Goal: Task Accomplishment & Management: Manage account settings

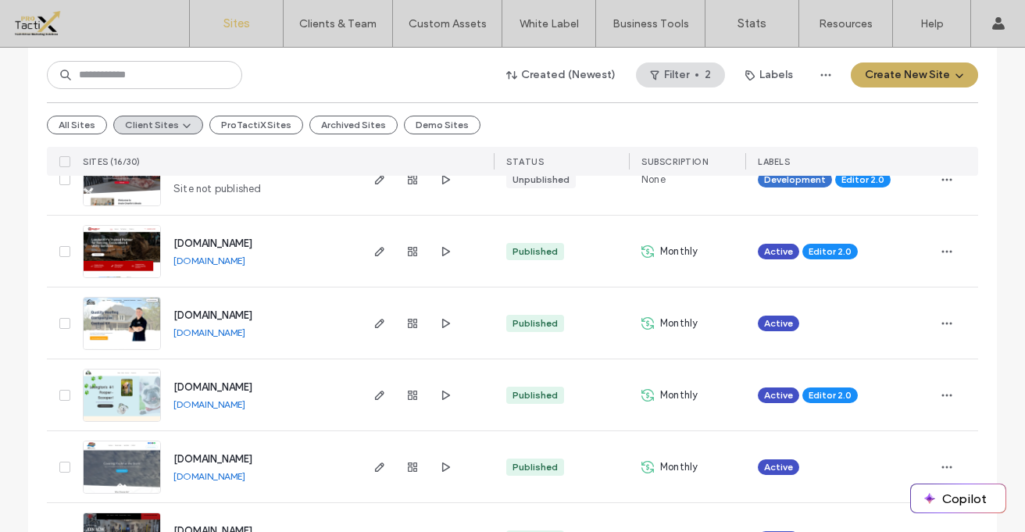
scroll to position [429, 0]
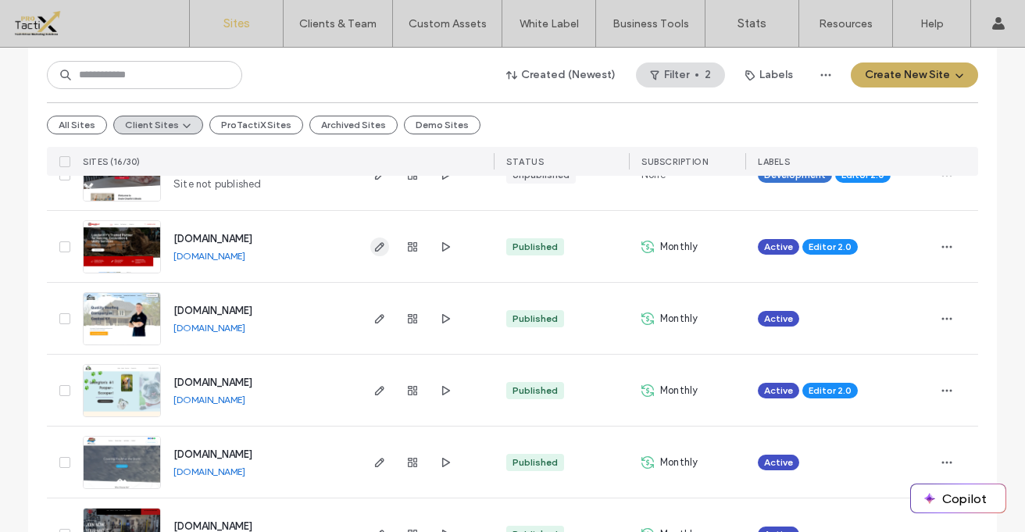
click at [376, 247] on icon "button" at bounding box center [379, 247] width 12 height 12
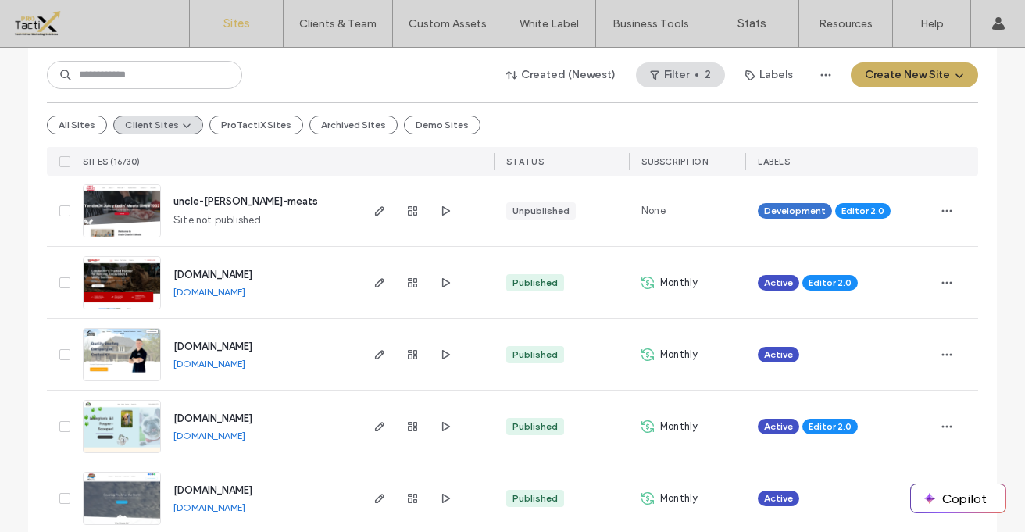
scroll to position [402, 0]
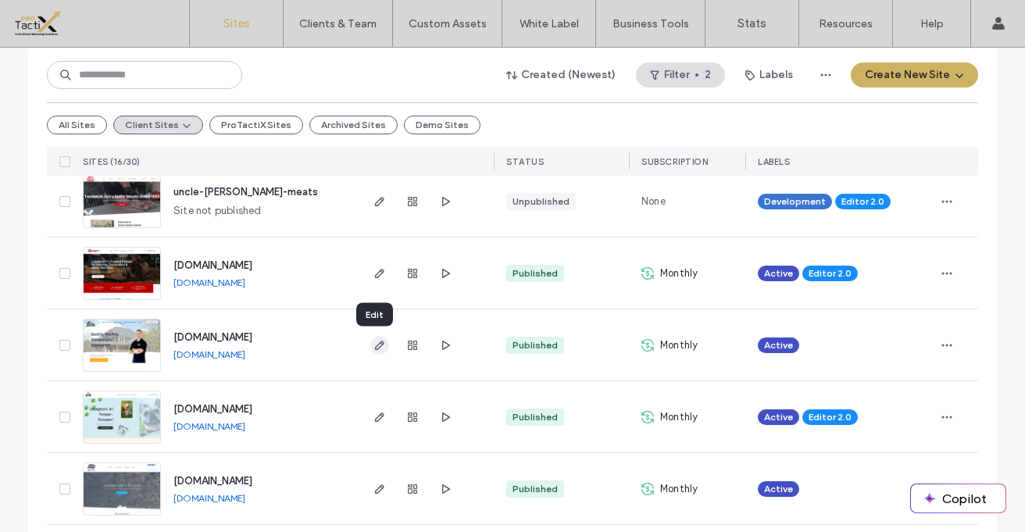
click at [379, 346] on icon "button" at bounding box center [379, 345] width 12 height 12
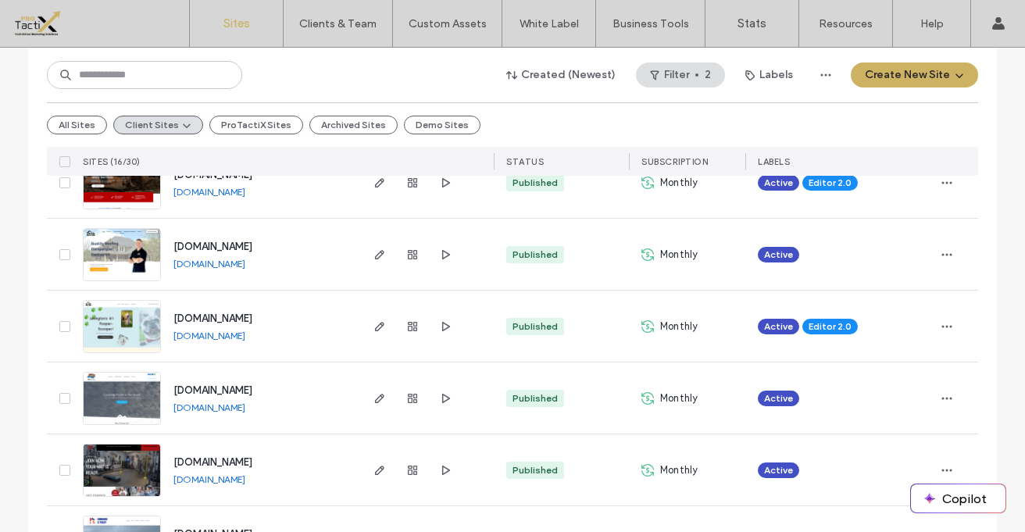
scroll to position [494, 0]
click at [376, 323] on use "button" at bounding box center [379, 325] width 9 height 9
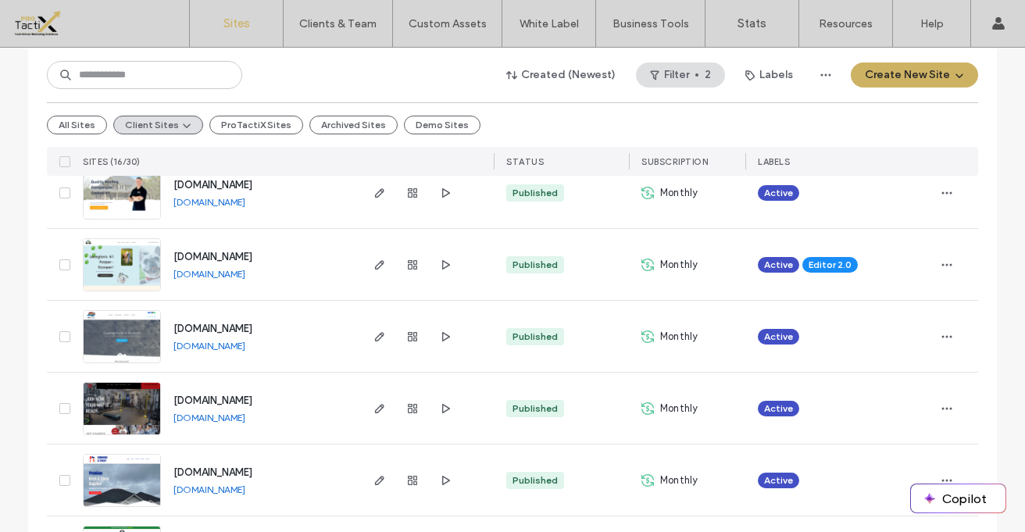
scroll to position [563, 0]
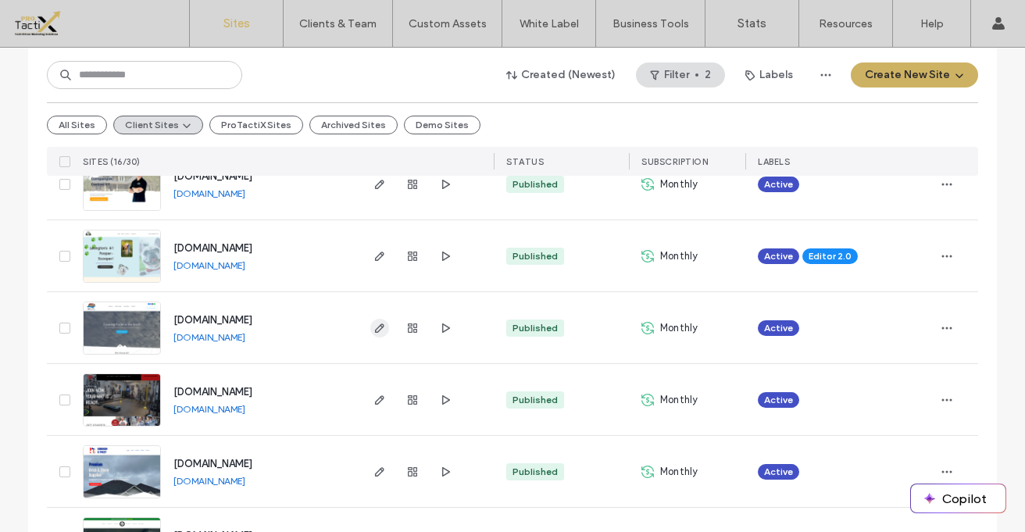
click at [375, 326] on use "button" at bounding box center [379, 327] width 9 height 9
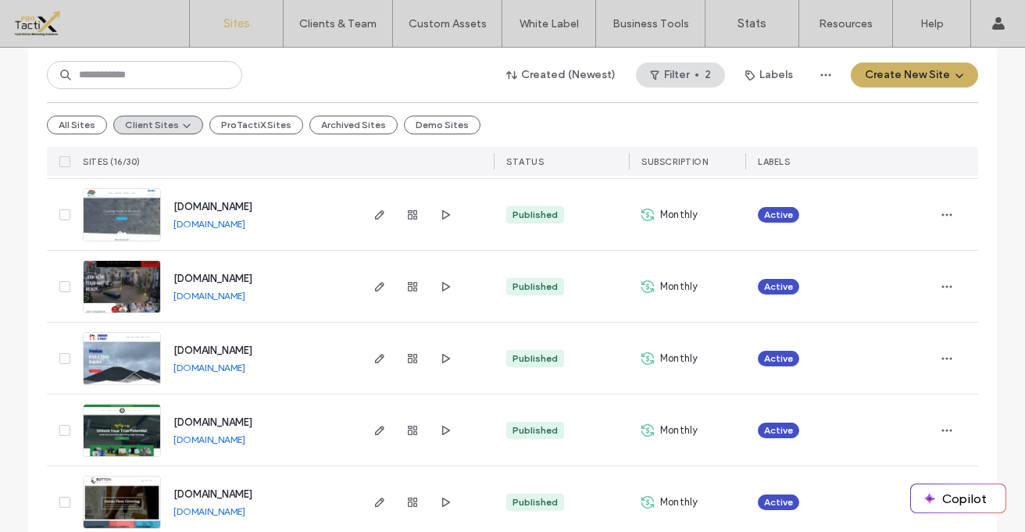
scroll to position [686, 0]
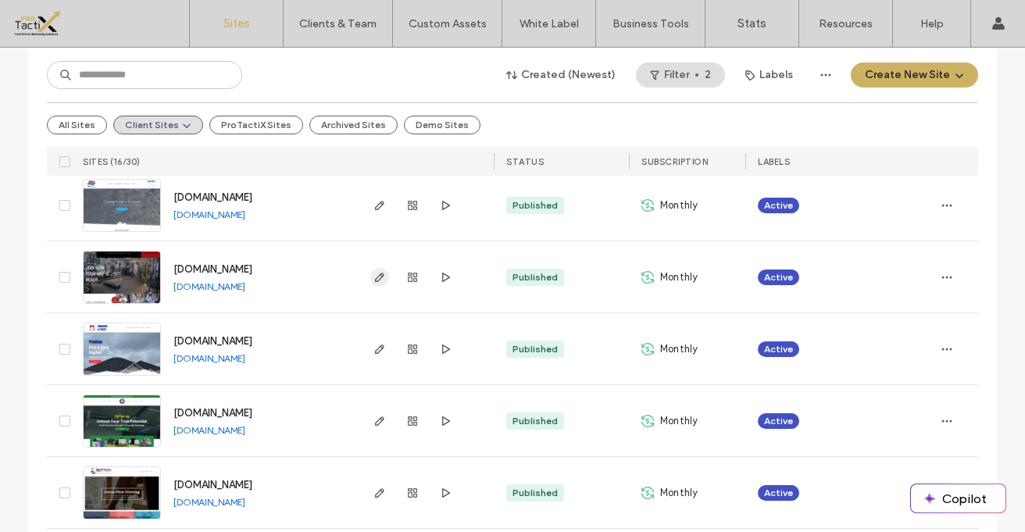
click at [375, 278] on icon "button" at bounding box center [379, 277] width 12 height 12
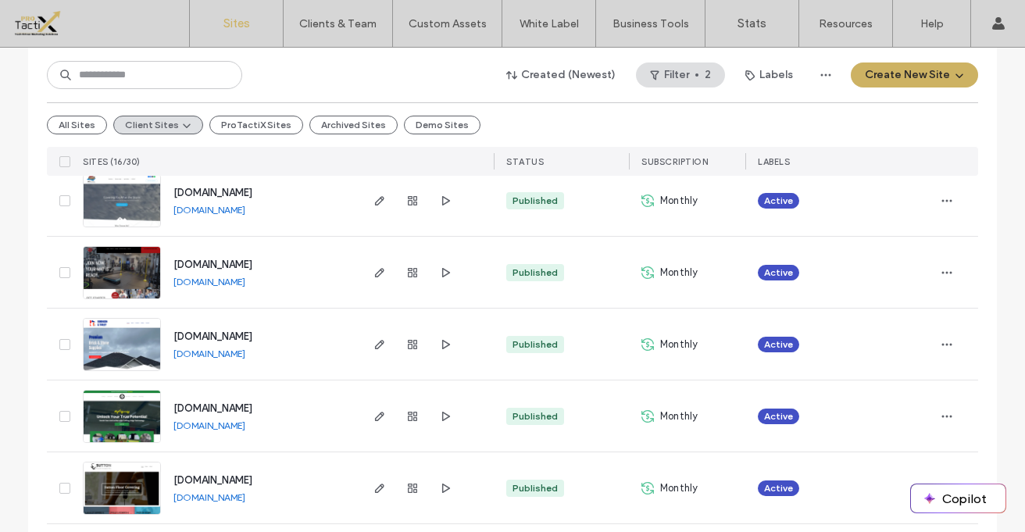
scroll to position [703, 0]
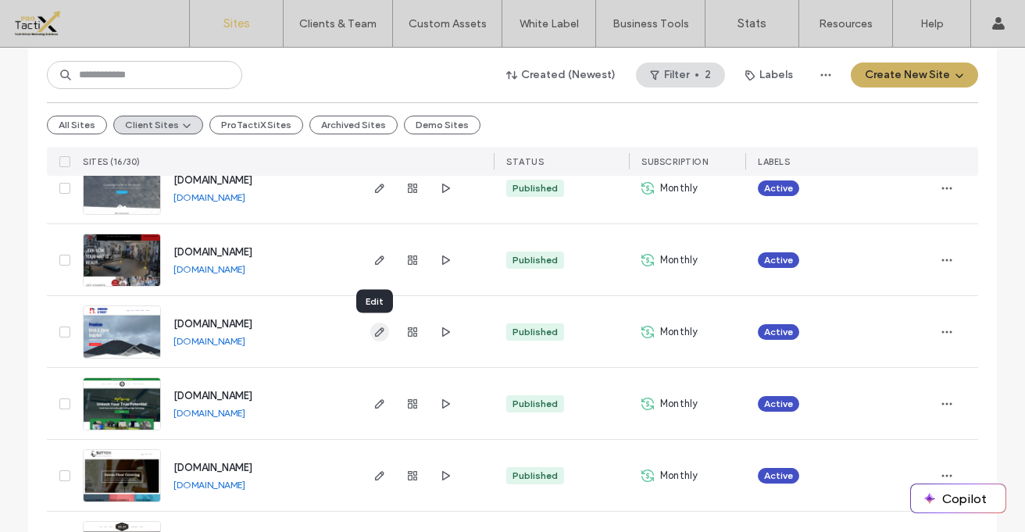
click at [373, 331] on icon "button" at bounding box center [379, 332] width 12 height 12
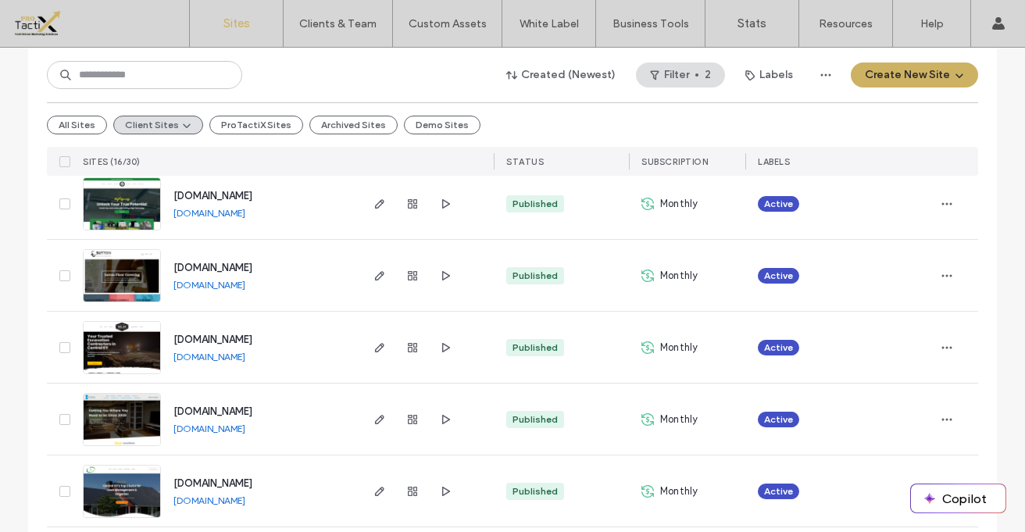
scroll to position [904, 0]
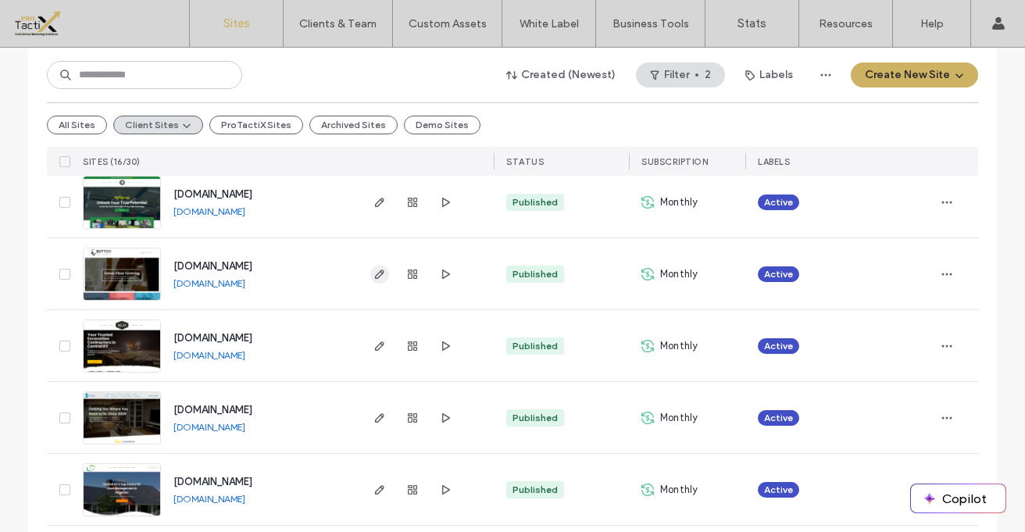
click at [377, 271] on use "button" at bounding box center [379, 273] width 9 height 9
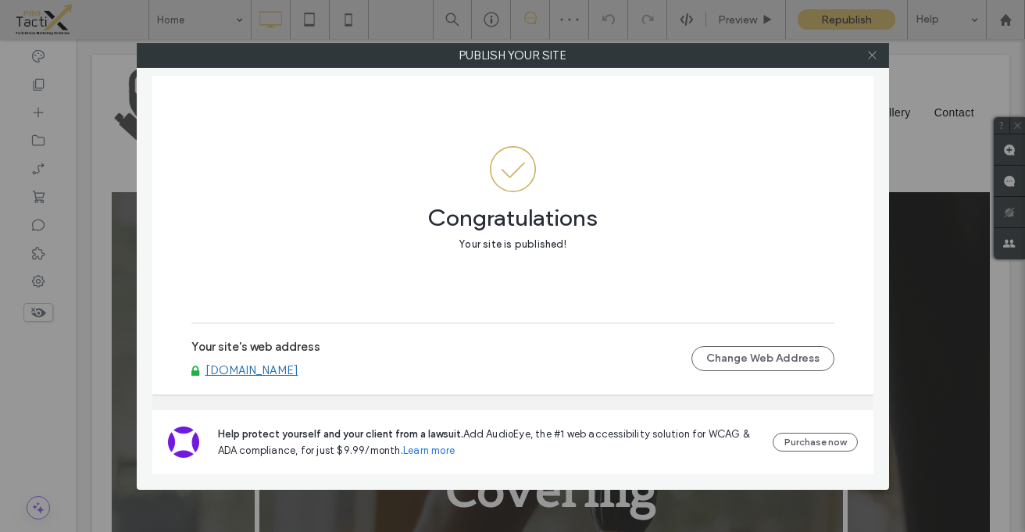
click at [870, 55] on icon at bounding box center [872, 55] width 12 height 12
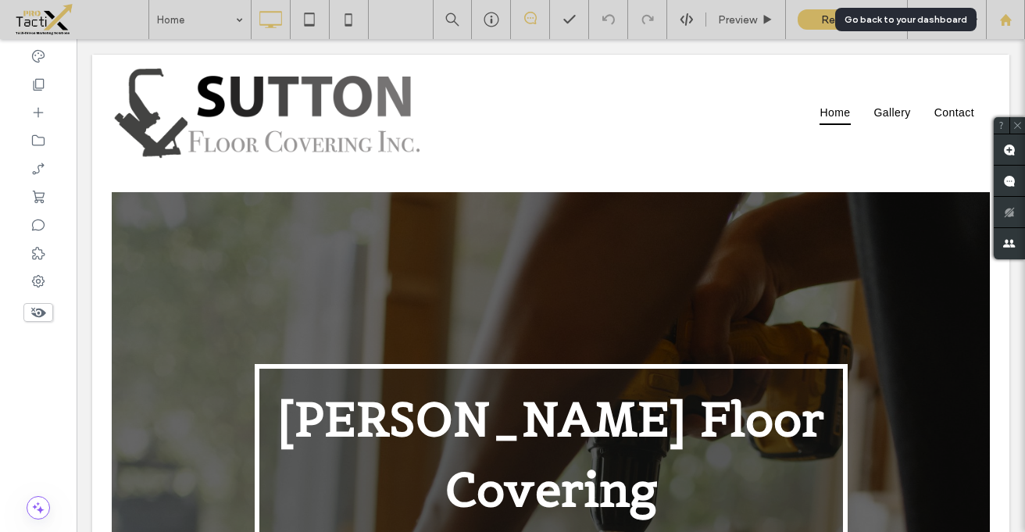
click at [1009, 22] on icon at bounding box center [1005, 19] width 13 height 13
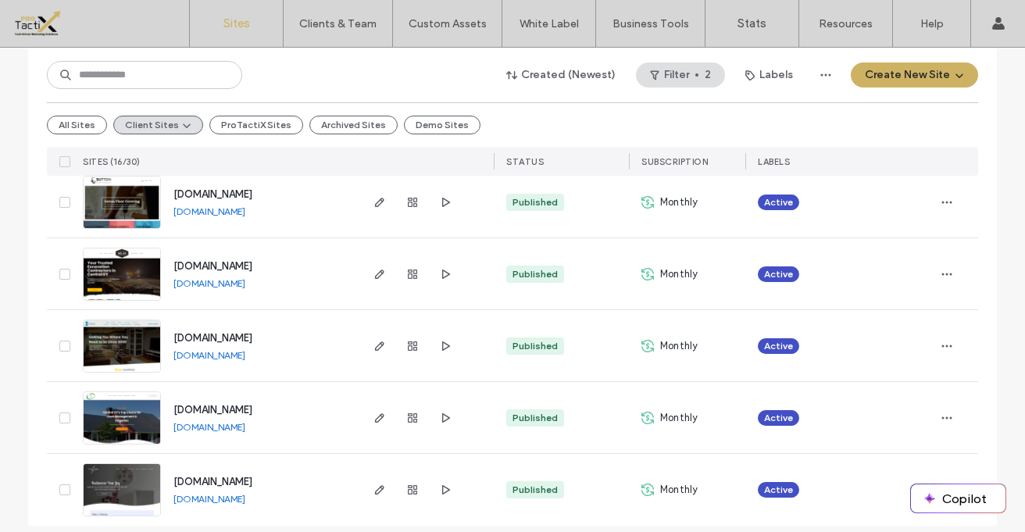
scroll to position [989, 0]
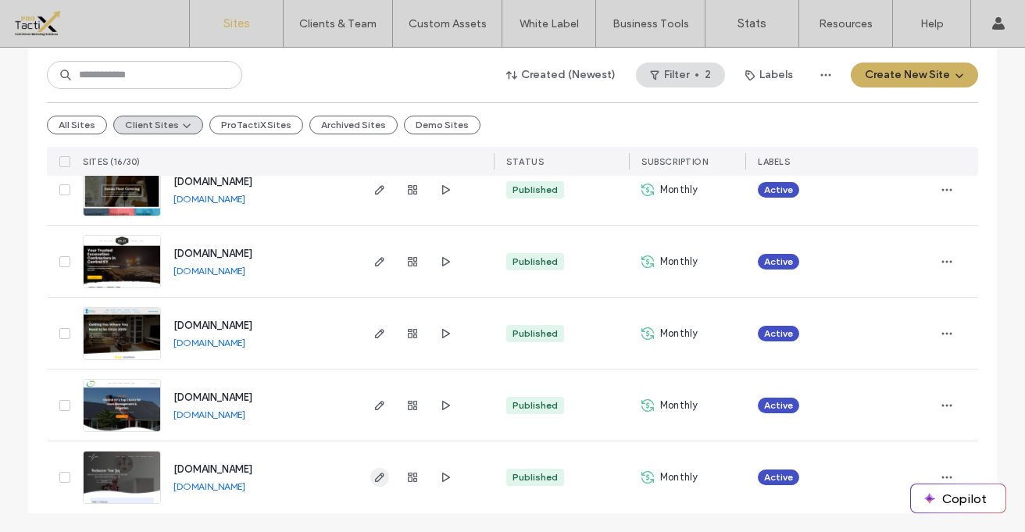
click at [374, 477] on icon "button" at bounding box center [379, 477] width 12 height 12
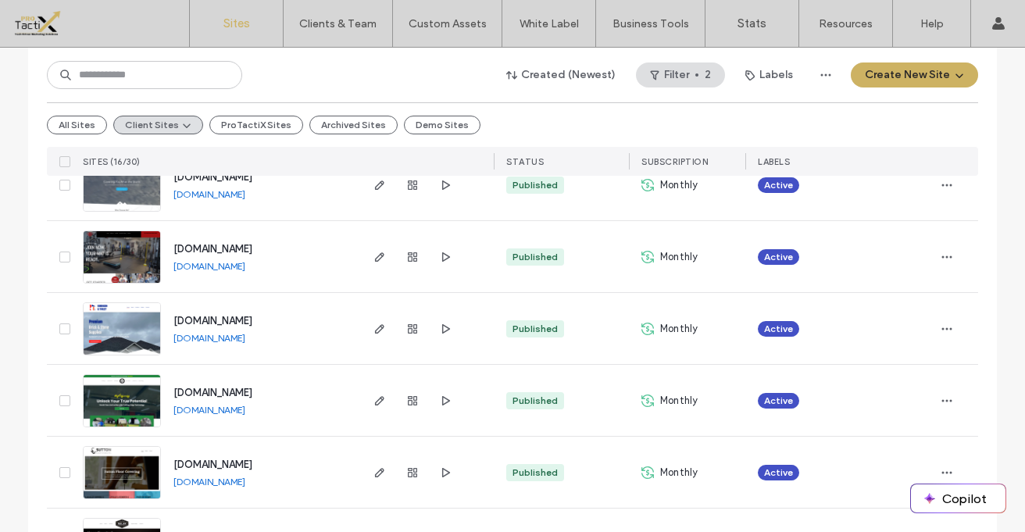
scroll to position [989, 0]
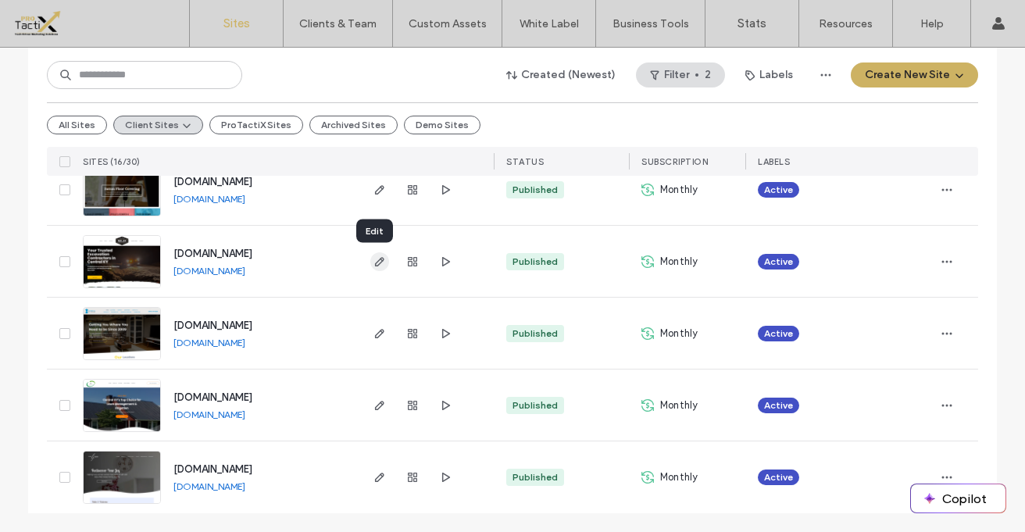
click at [373, 258] on icon "button" at bounding box center [379, 261] width 12 height 12
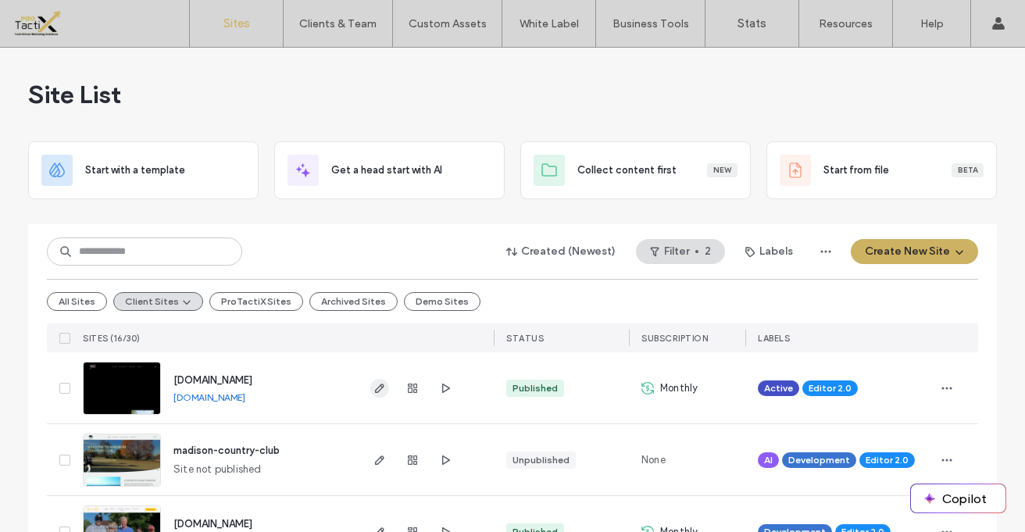
click at [373, 383] on icon "button" at bounding box center [379, 388] width 12 height 12
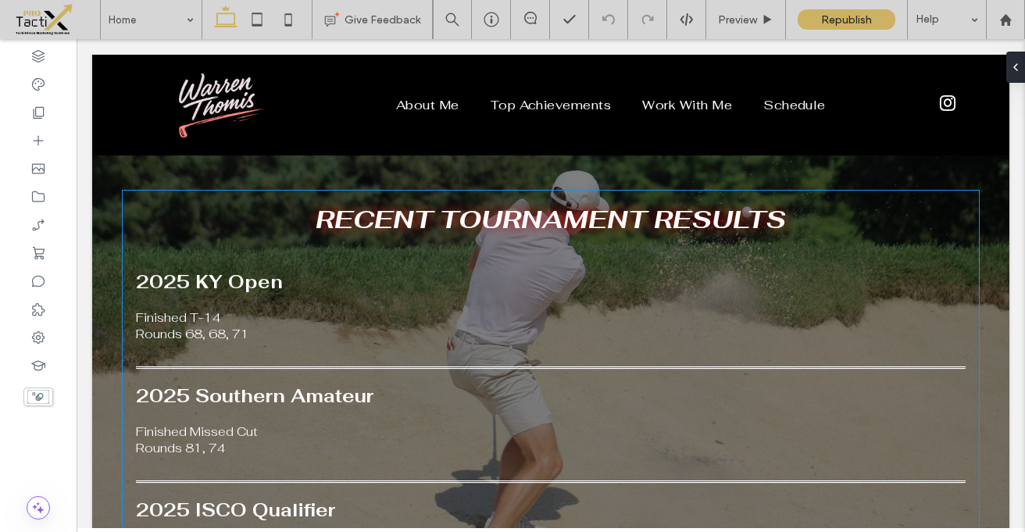
scroll to position [2814, 0]
click at [273, 272] on div "2025 KY Open Finished T-14 Rounds 68, 68, 71" at bounding box center [550, 308] width 829 height 72
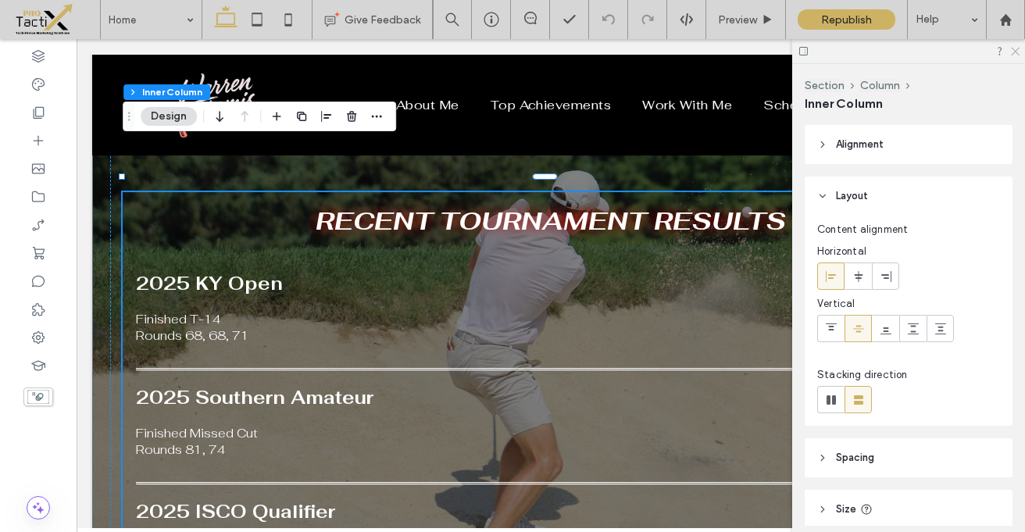
click at [1016, 48] on icon at bounding box center [1014, 50] width 10 height 10
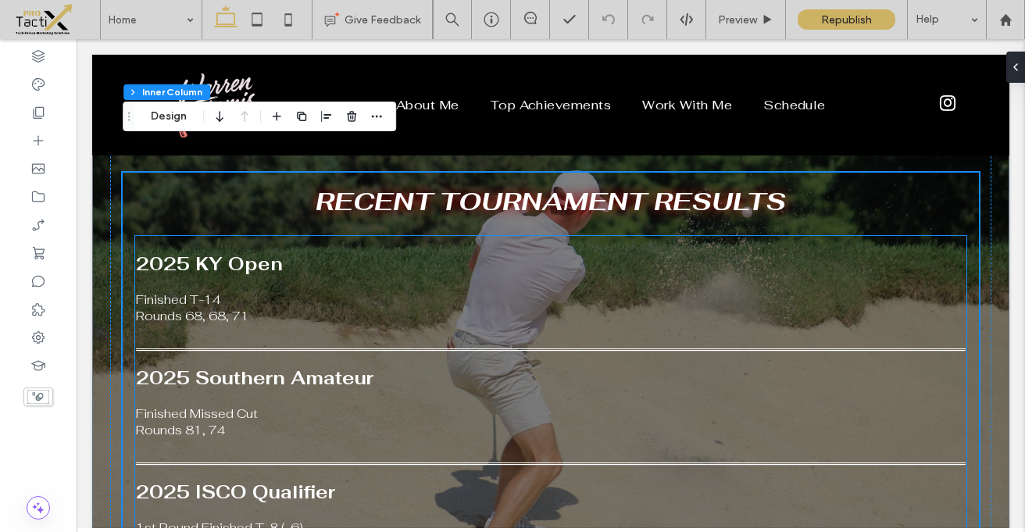
scroll to position [2831, 0]
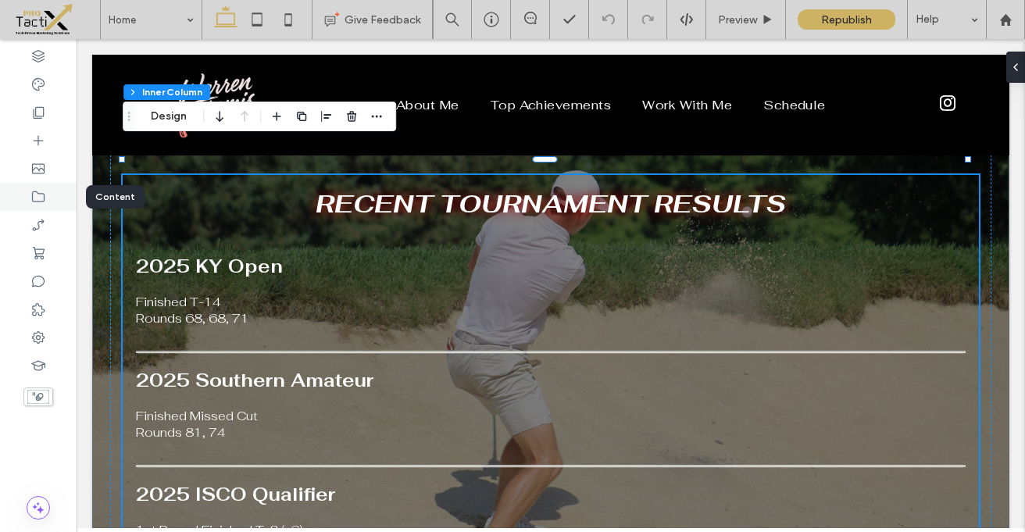
click at [36, 197] on icon at bounding box center [38, 197] width 16 height 16
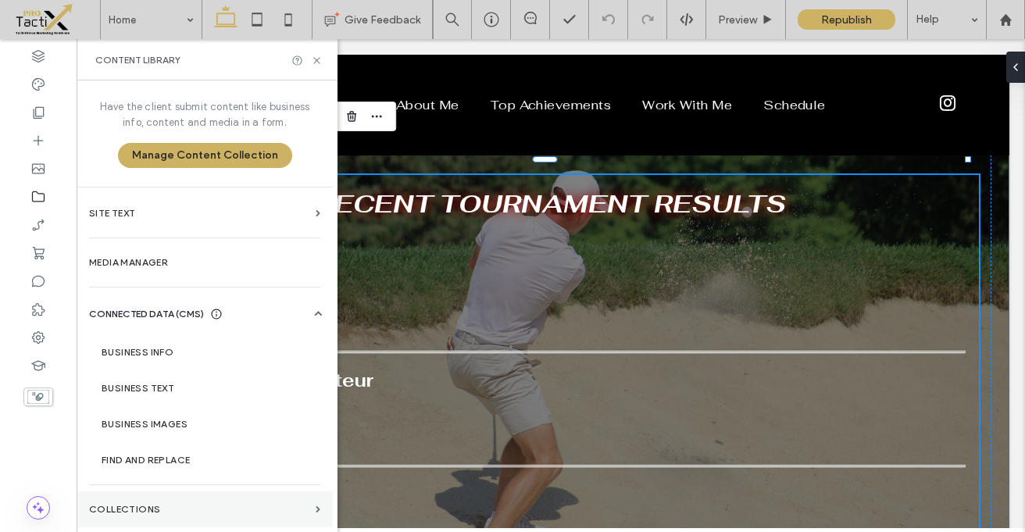
click at [137, 512] on label "Collections" at bounding box center [199, 509] width 220 height 11
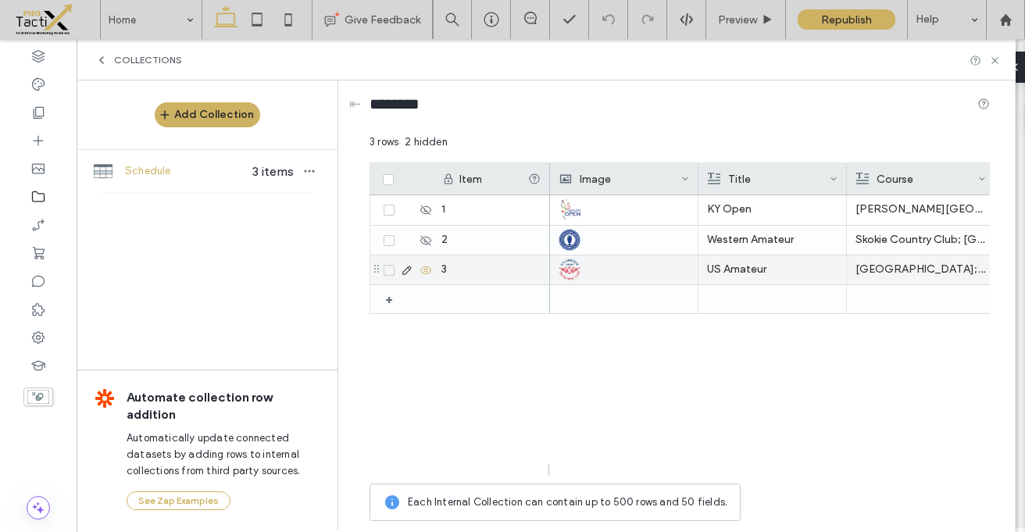
click at [424, 267] on icon at bounding box center [425, 270] width 12 height 12
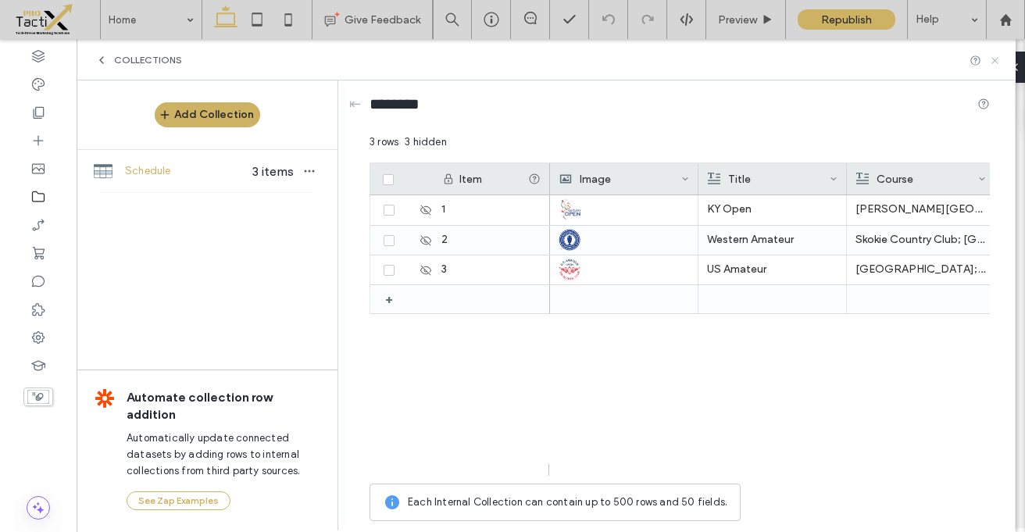
click at [998, 58] on icon at bounding box center [995, 61] width 12 height 12
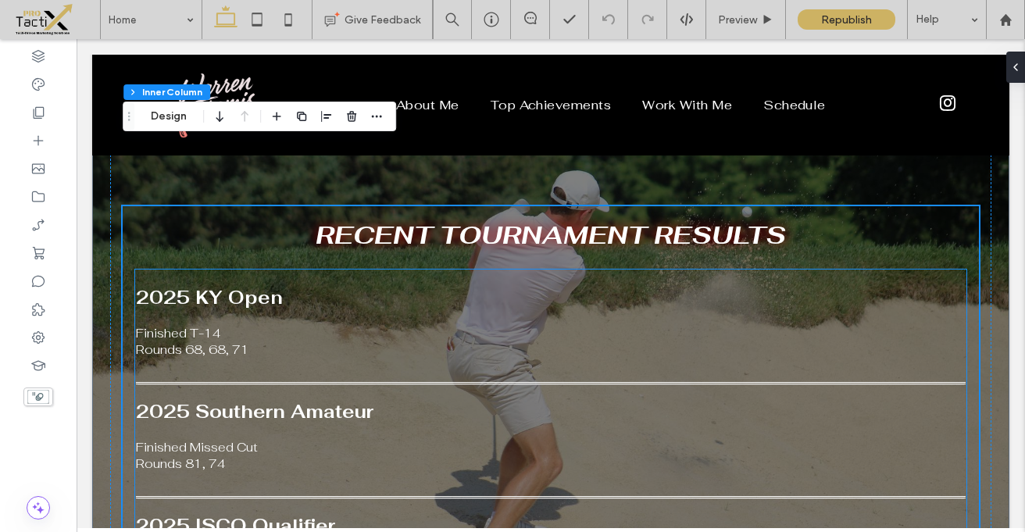
scroll to position [2800, 0]
click at [570, 399] on div "2025 Southern Amateur Finished Missed Cut Rounds 81, 74" at bounding box center [550, 435] width 829 height 72
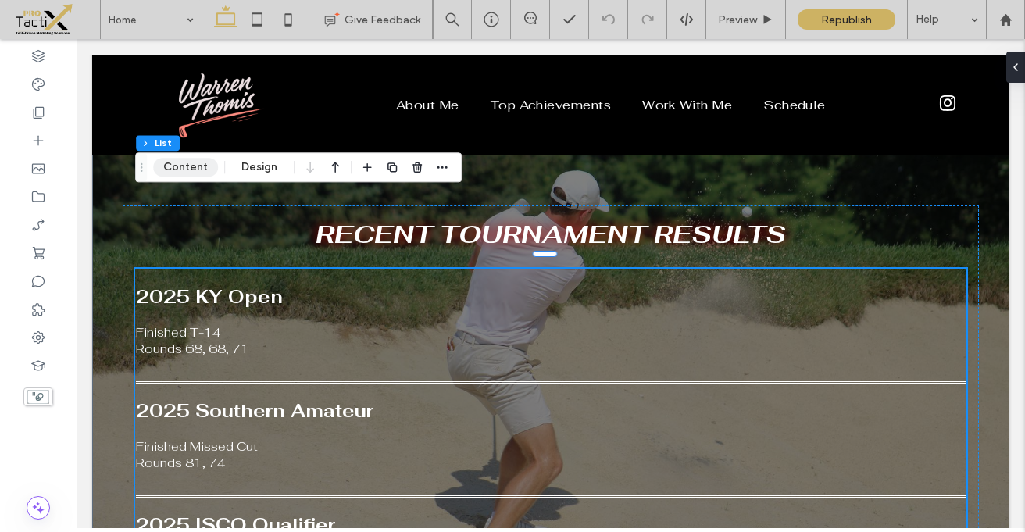
click at [171, 161] on button "Content" at bounding box center [185, 167] width 65 height 19
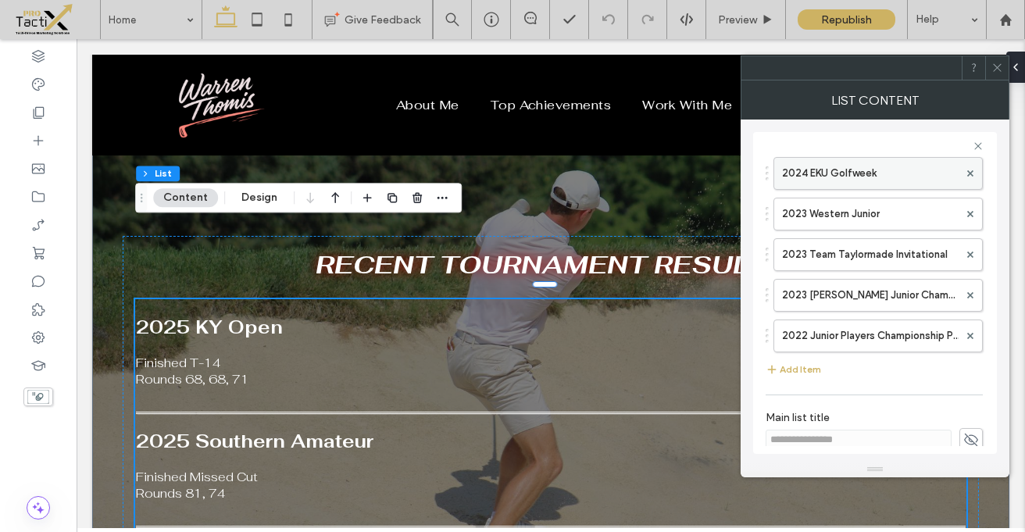
scroll to position [305, 0]
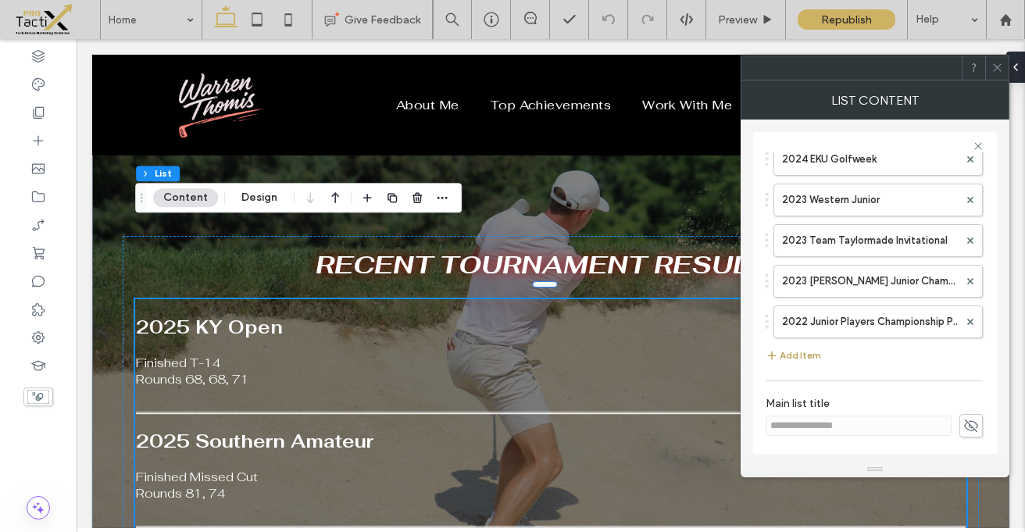
click at [779, 354] on button "Add Item" at bounding box center [792, 355] width 55 height 19
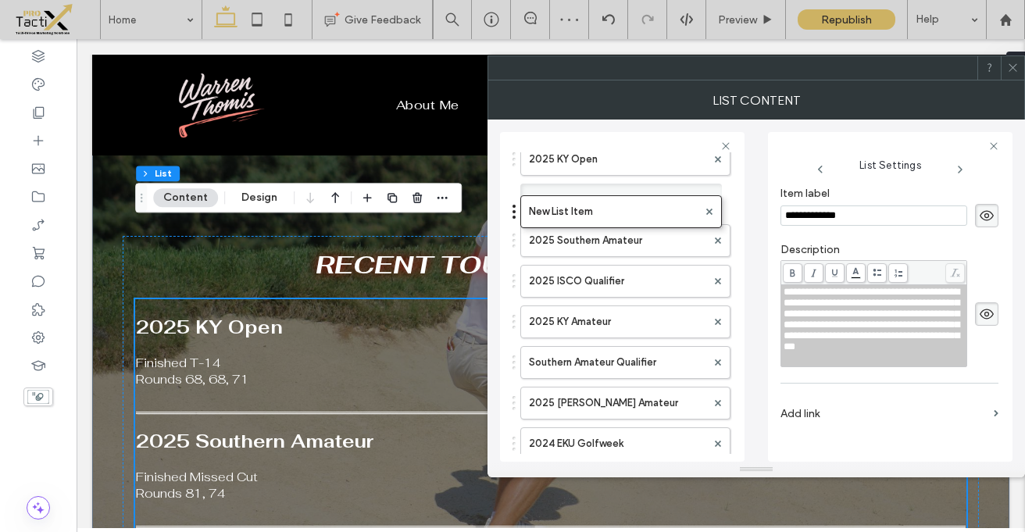
scroll to position [20, 0]
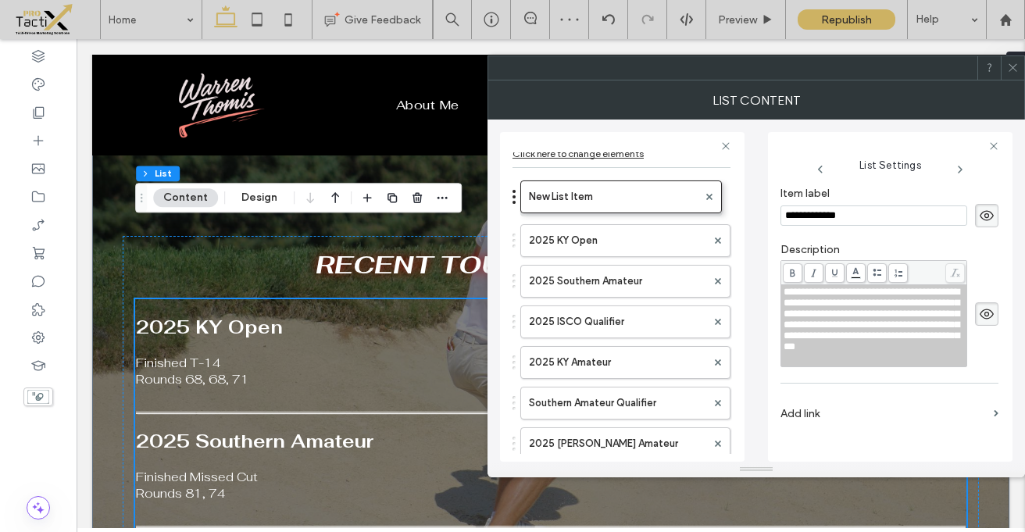
drag, startPoint x: 516, startPoint y: 362, endPoint x: 513, endPoint y: 188, distance: 173.4
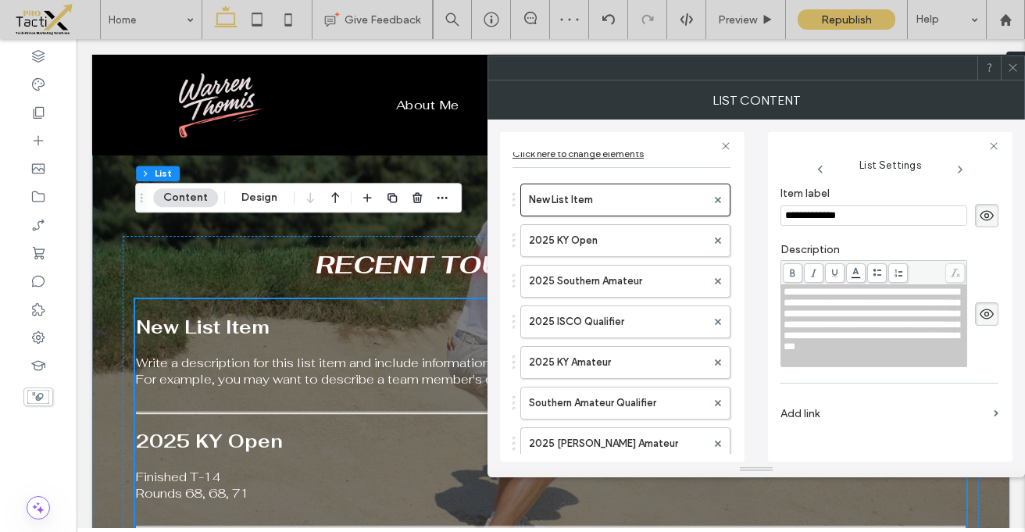
click at [813, 219] on input "**********" at bounding box center [873, 215] width 187 height 20
type input "**********"
click at [842, 319] on span "**********" at bounding box center [871, 319] width 176 height 65
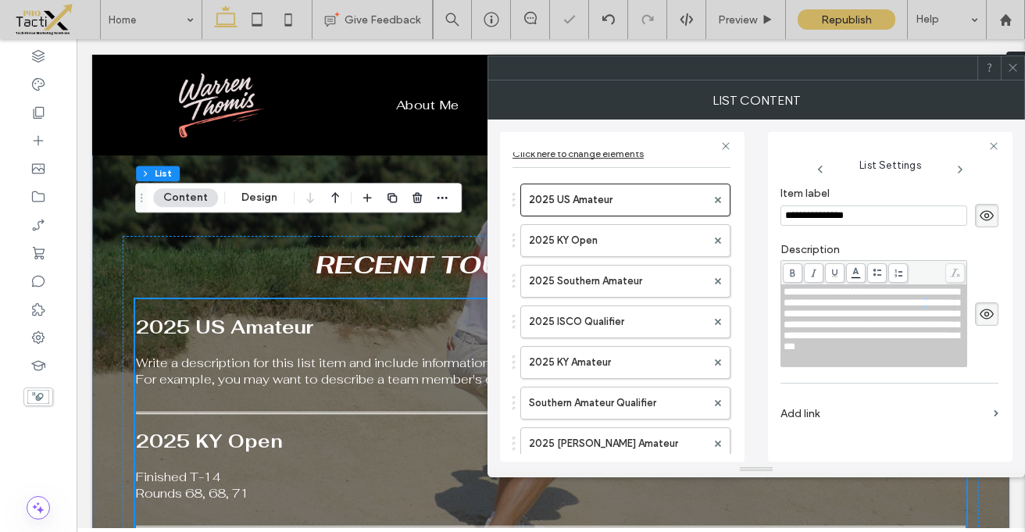
click at [842, 319] on span "**********" at bounding box center [871, 319] width 176 height 65
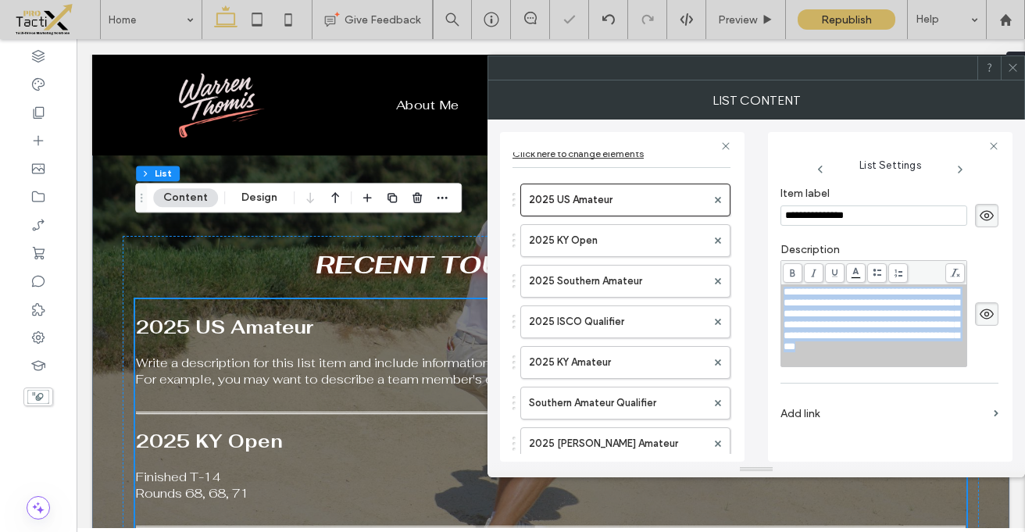
click at [842, 319] on span "**********" at bounding box center [871, 319] width 176 height 65
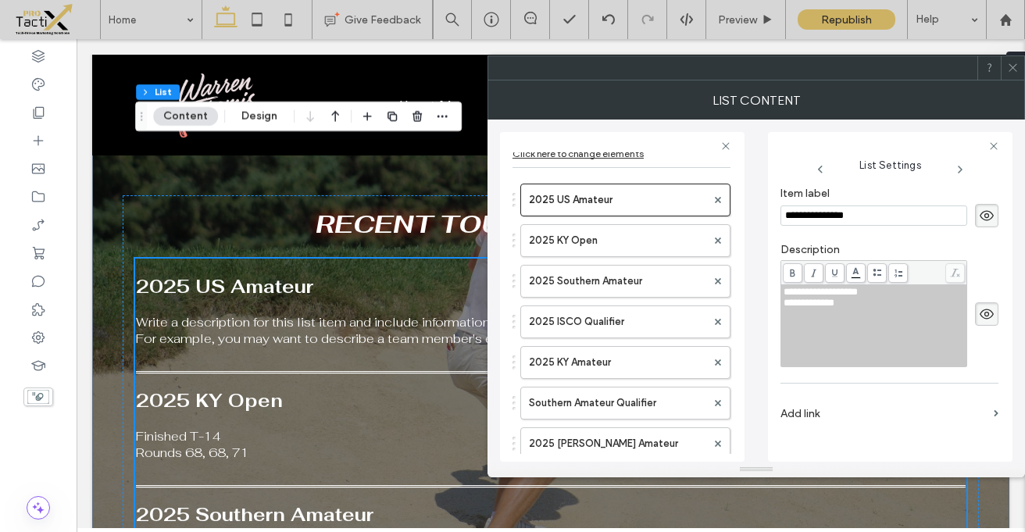
scroll to position [2768, 0]
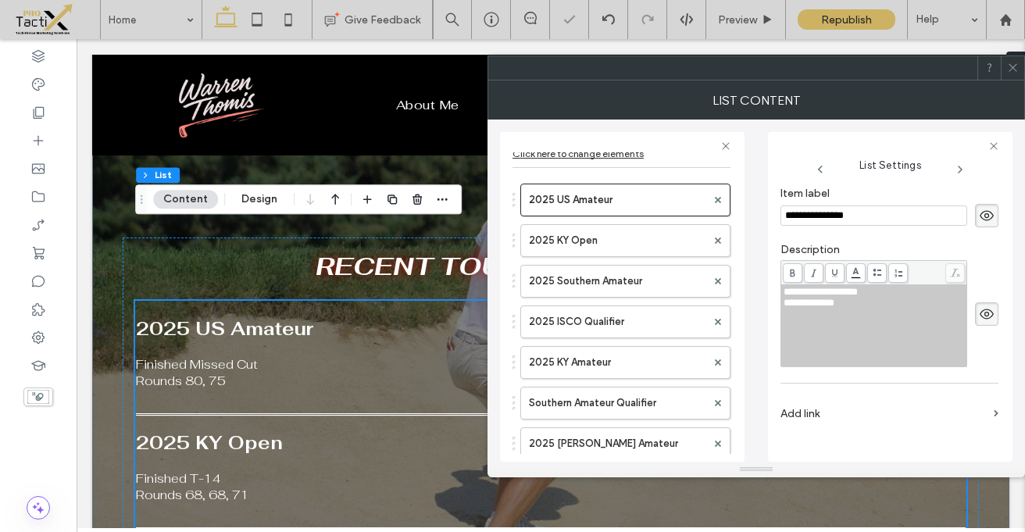
click at [1014, 67] on icon at bounding box center [1013, 68] width 12 height 12
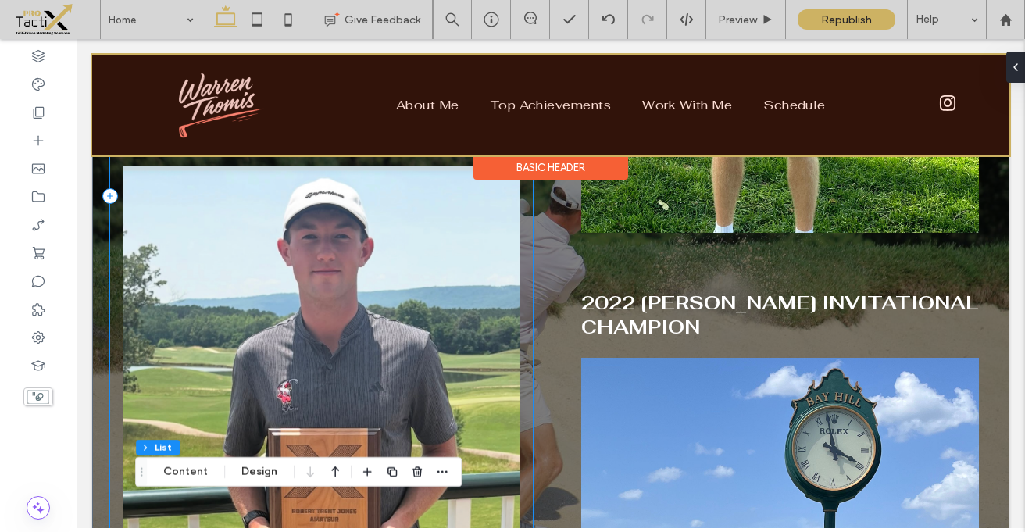
scroll to position [2025, 0]
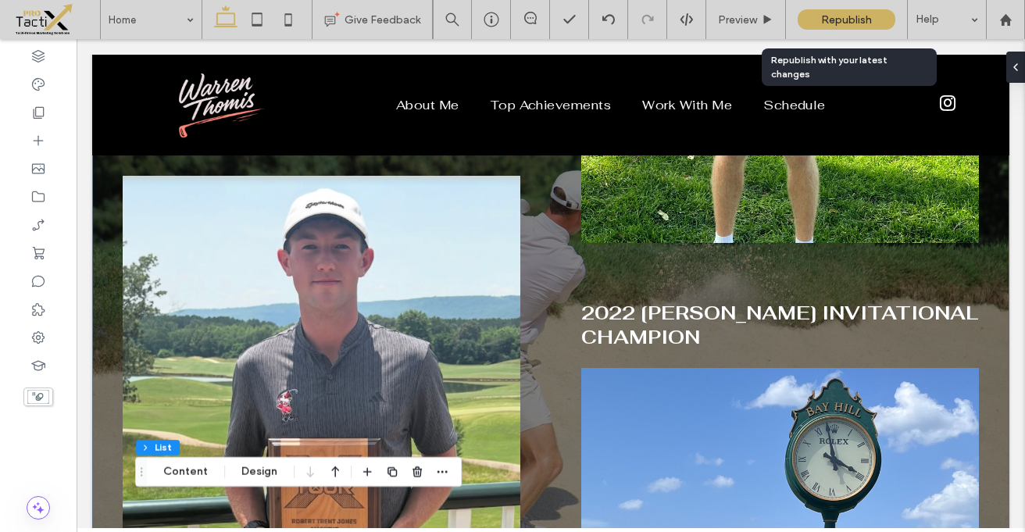
click at [846, 13] on span "Republish" at bounding box center [846, 19] width 51 height 13
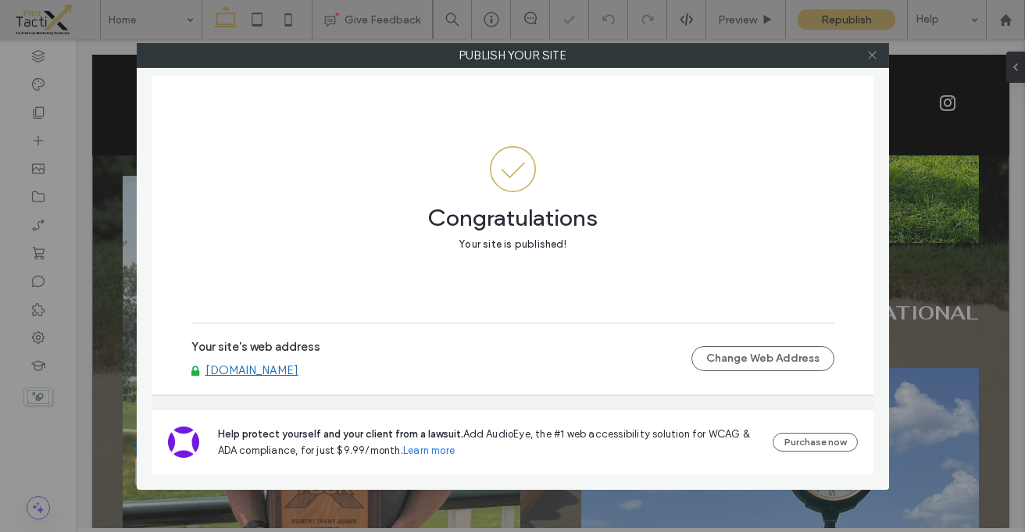
click at [877, 54] on icon at bounding box center [872, 55] width 12 height 12
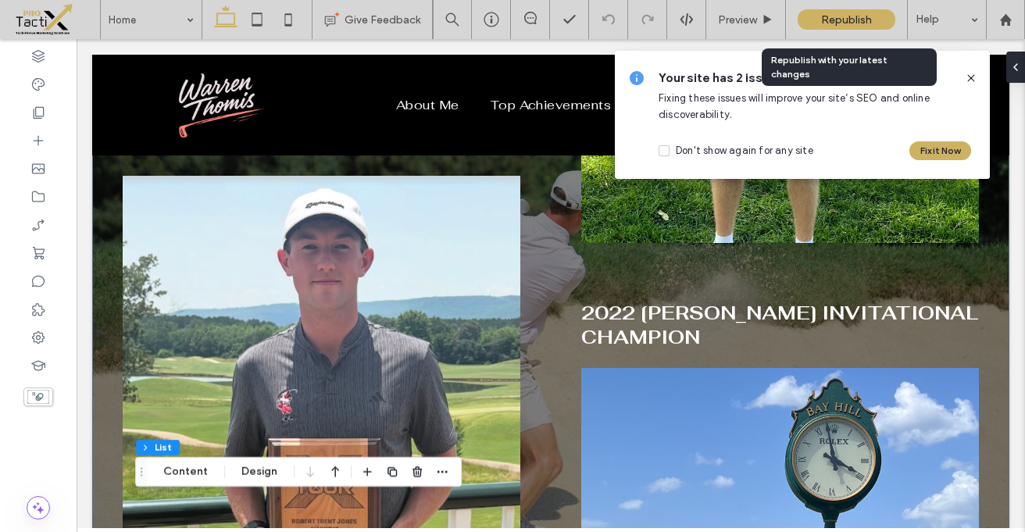
click at [854, 21] on span "Republish" at bounding box center [846, 19] width 51 height 13
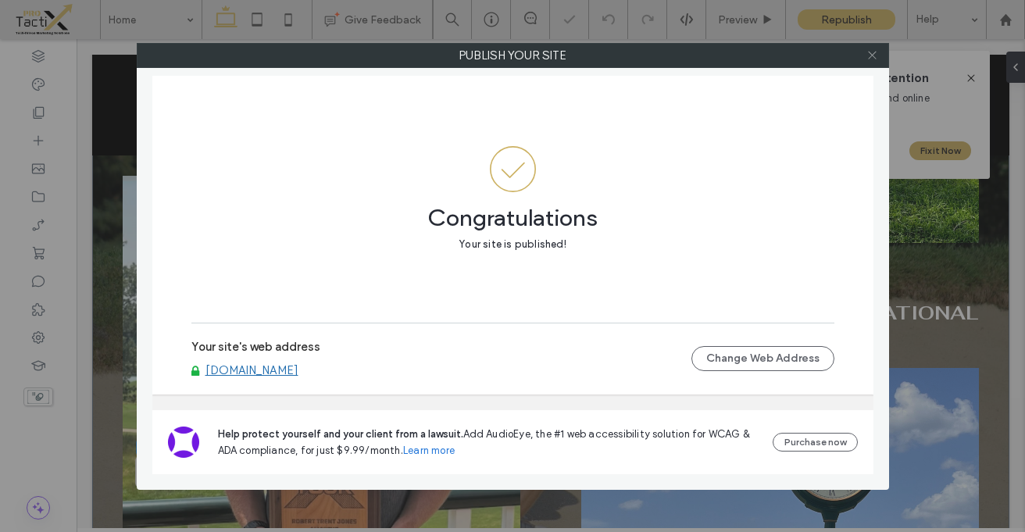
click at [871, 52] on icon at bounding box center [872, 55] width 12 height 12
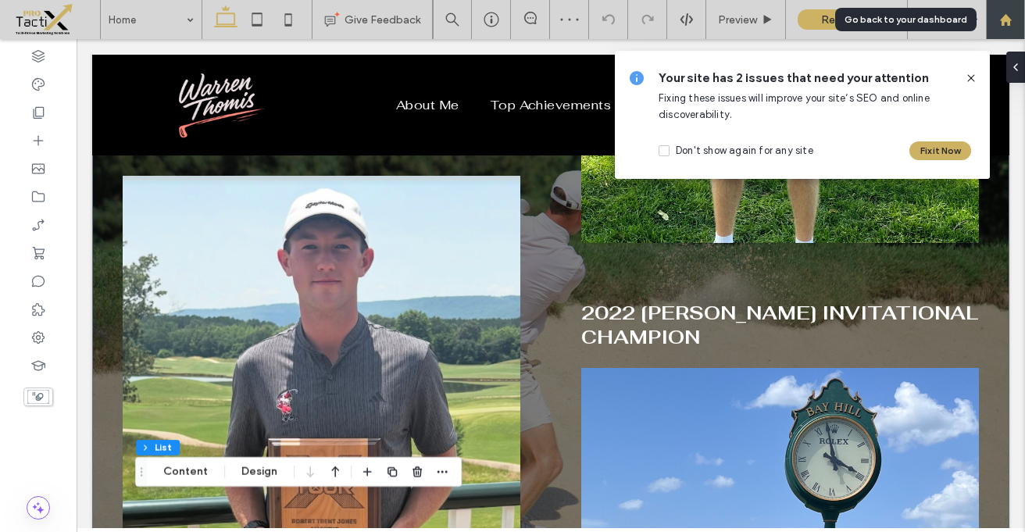
click at [1004, 25] on icon at bounding box center [1005, 19] width 13 height 13
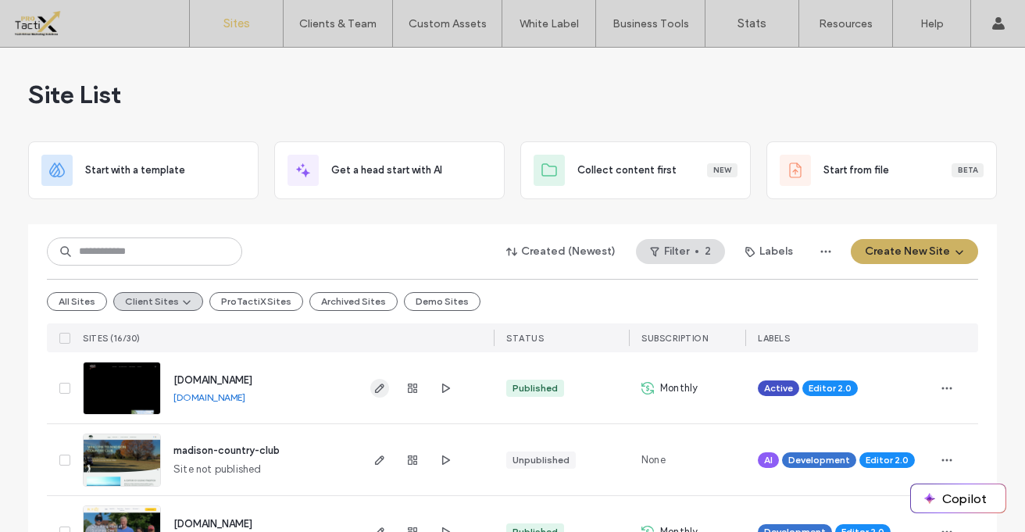
click at [375, 385] on use "button" at bounding box center [379, 387] width 9 height 9
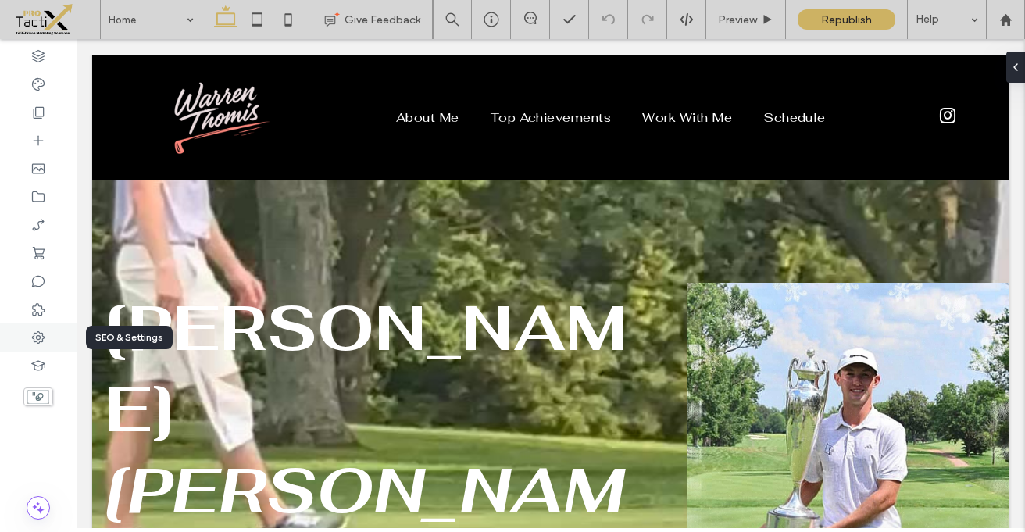
click at [38, 330] on icon at bounding box center [38, 338] width 16 height 16
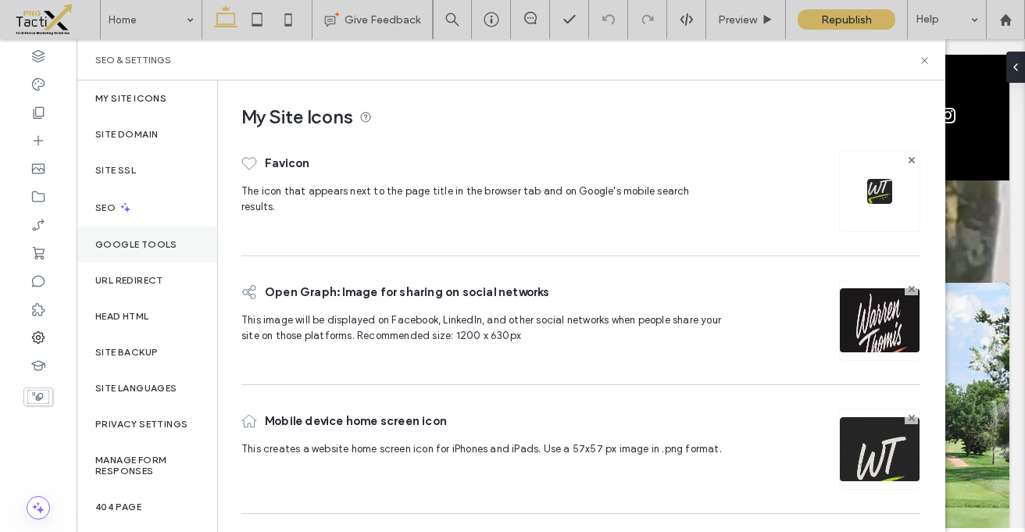
click at [129, 248] on label "Google Tools" at bounding box center [136, 244] width 82 height 11
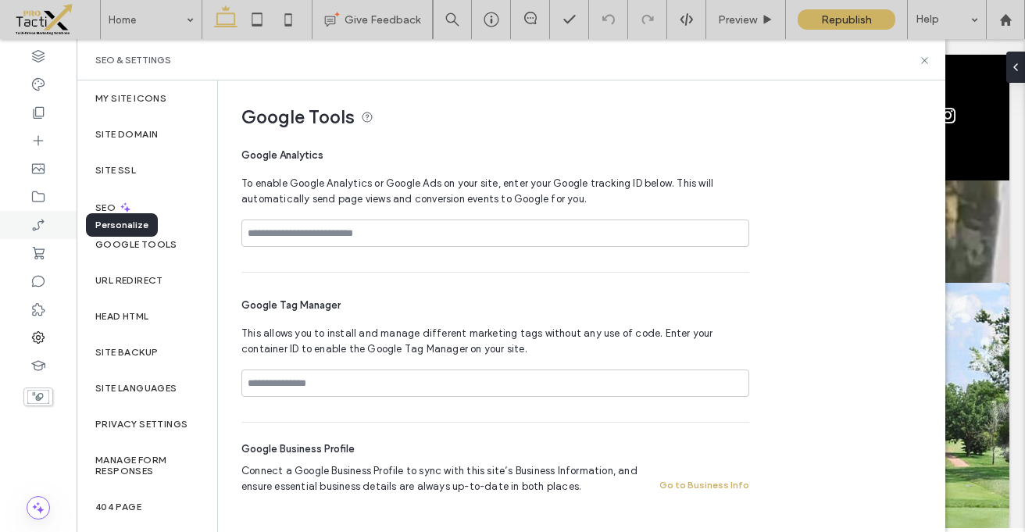
click at [37, 224] on use at bounding box center [38, 225] width 12 height 12
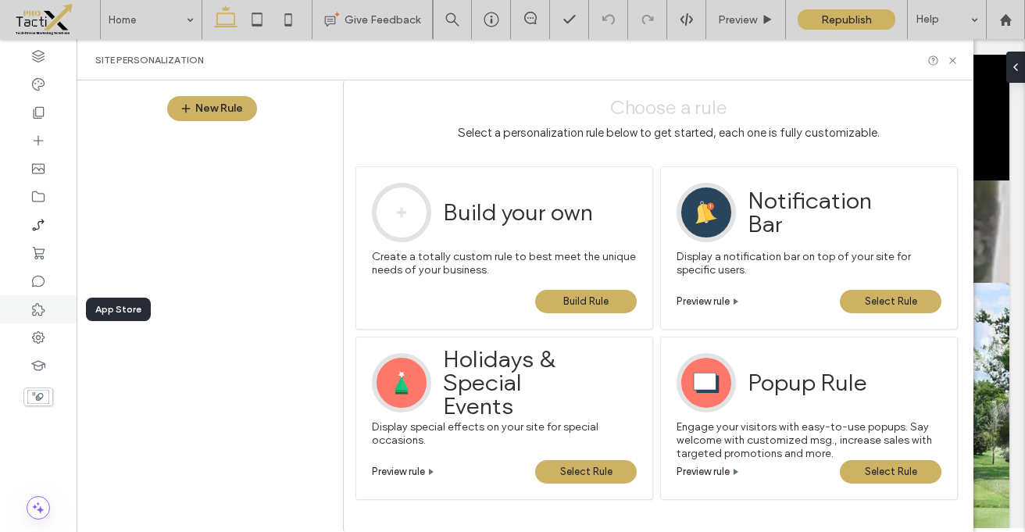
click at [31, 307] on icon at bounding box center [38, 309] width 16 height 16
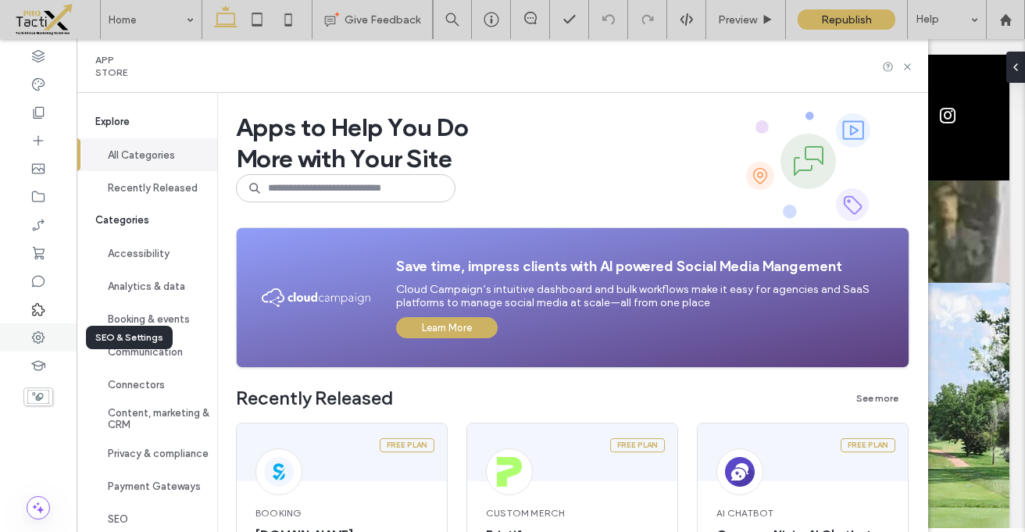
click at [34, 341] on use at bounding box center [38, 337] width 12 height 12
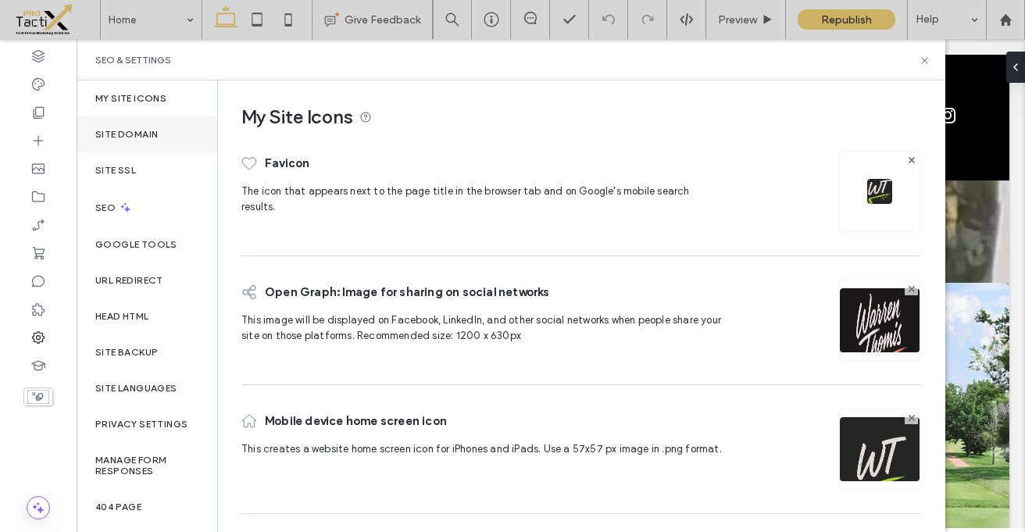
click at [123, 129] on label "Site Domain" at bounding box center [126, 134] width 62 height 11
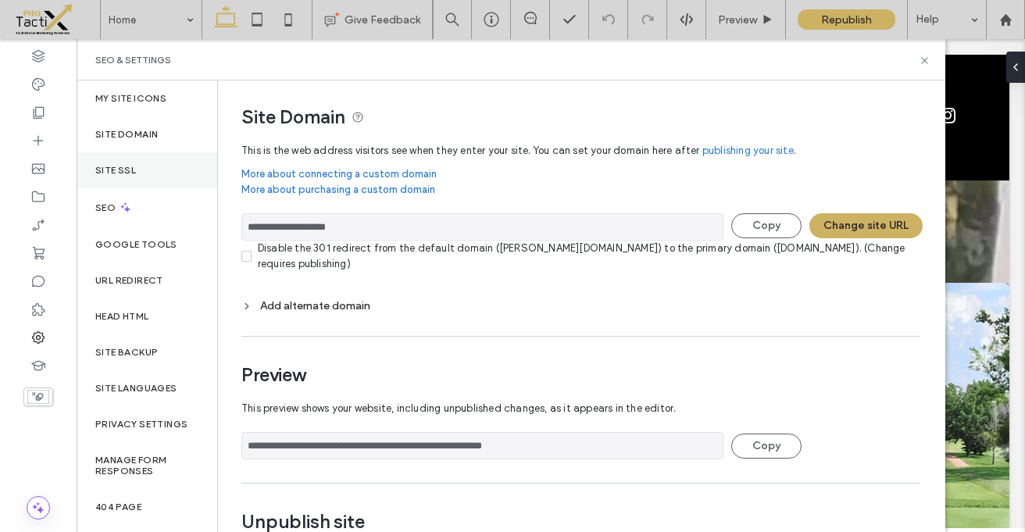
click at [116, 169] on label "Site SSL" at bounding box center [115, 170] width 41 height 11
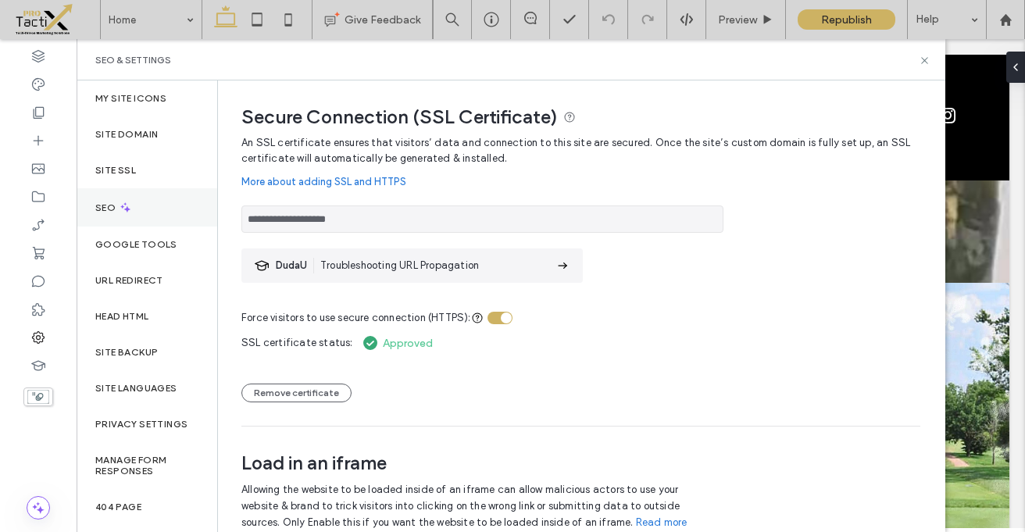
click at [105, 208] on label "SEO" at bounding box center [106, 207] width 23 height 11
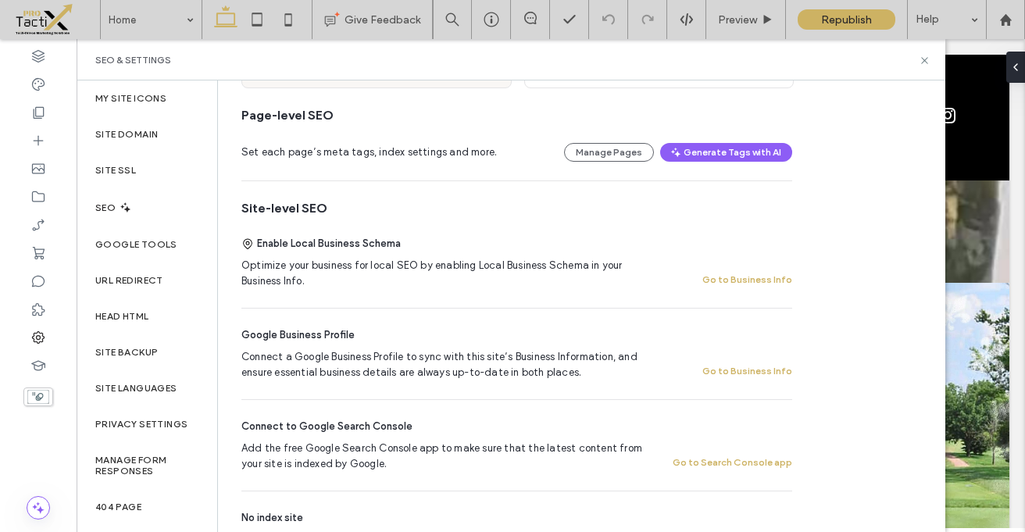
scroll to position [198, 0]
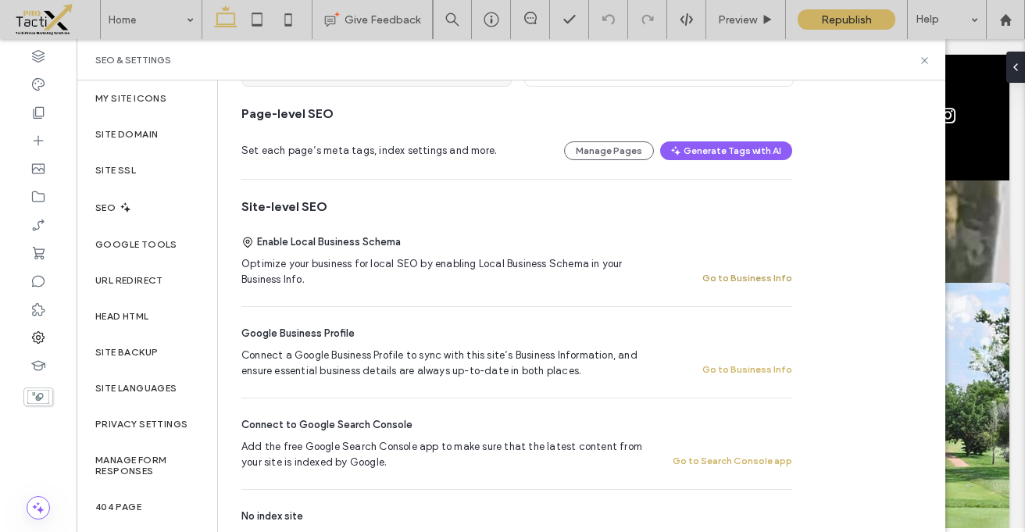
click at [755, 279] on button "Go to Business Info" at bounding box center [747, 278] width 90 height 19
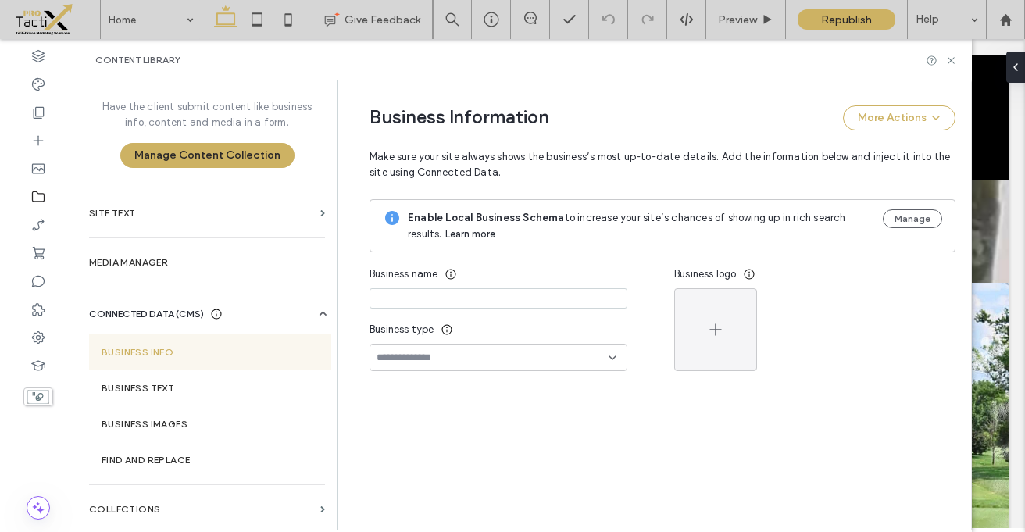
type input "**********"
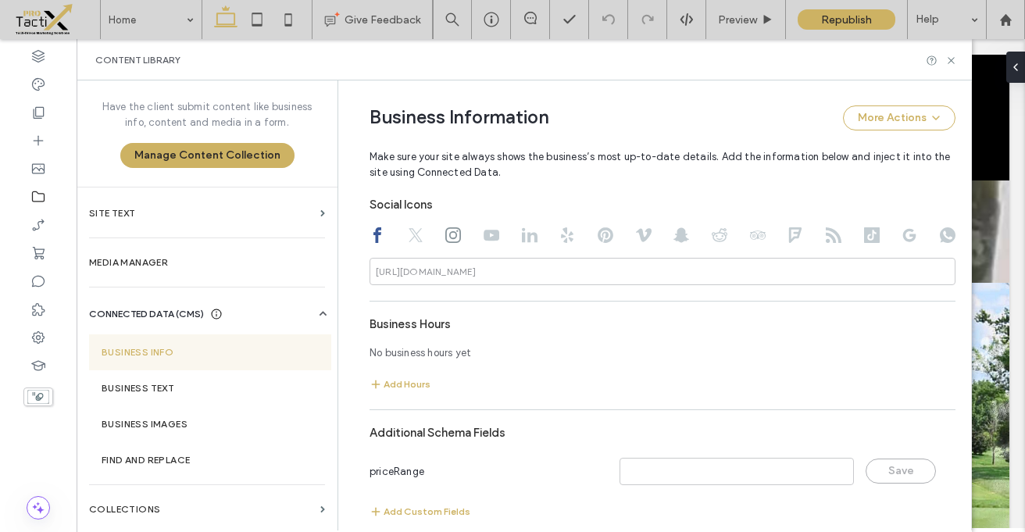
scroll to position [864, 0]
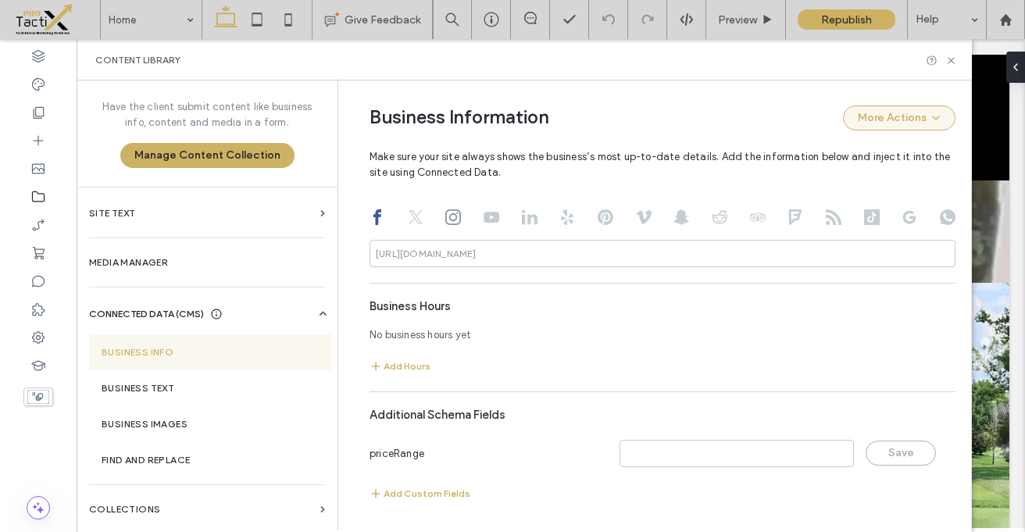
click at [934, 116] on button "More Actions" at bounding box center [899, 117] width 112 height 25
click at [694, 116] on div "Business Information More Actions" at bounding box center [662, 117] width 586 height 25
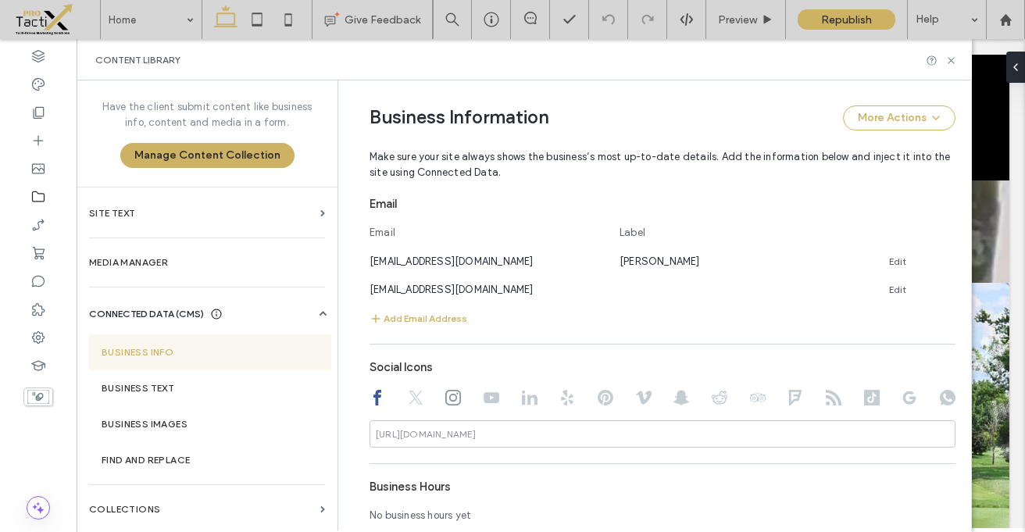
scroll to position [693, 0]
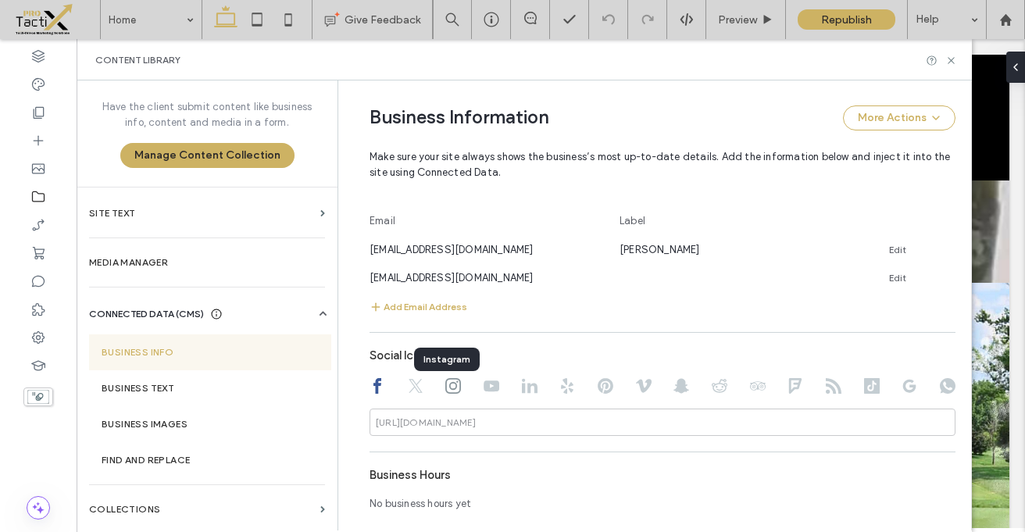
click at [445, 387] on use at bounding box center [453, 386] width 16 height 16
type input "**********"
click at [370, 391] on icon at bounding box center [377, 386] width 16 height 16
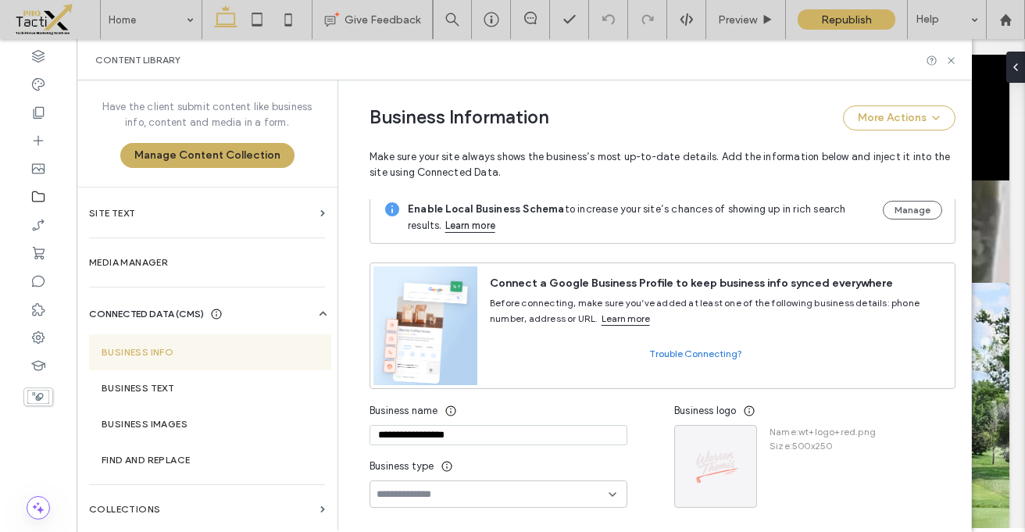
scroll to position [0, 0]
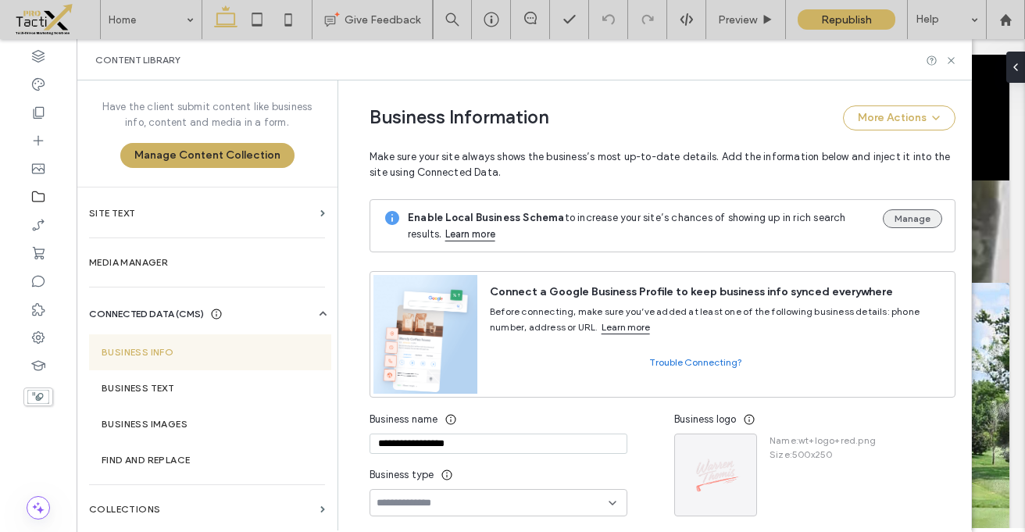
click at [910, 220] on button "Manage" at bounding box center [911, 218] width 59 height 19
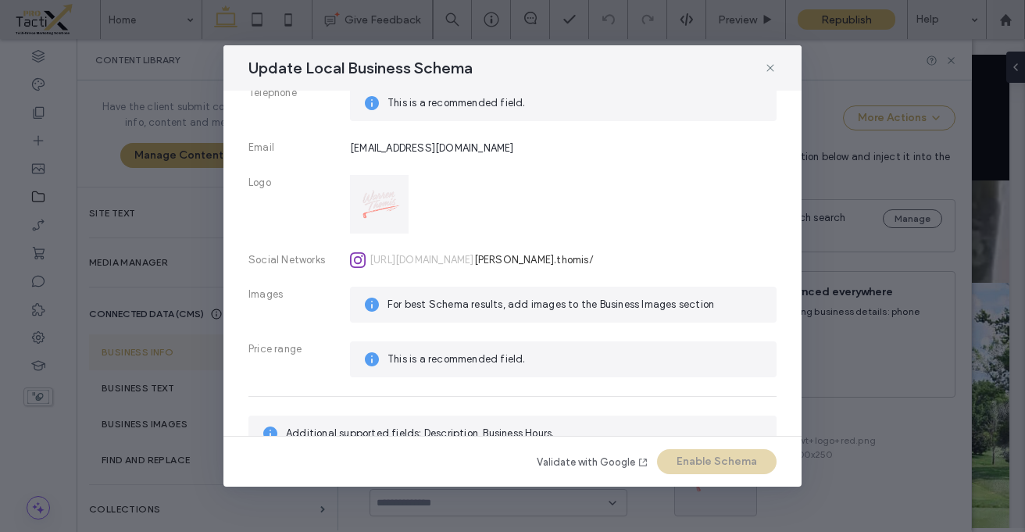
scroll to position [415, 0]
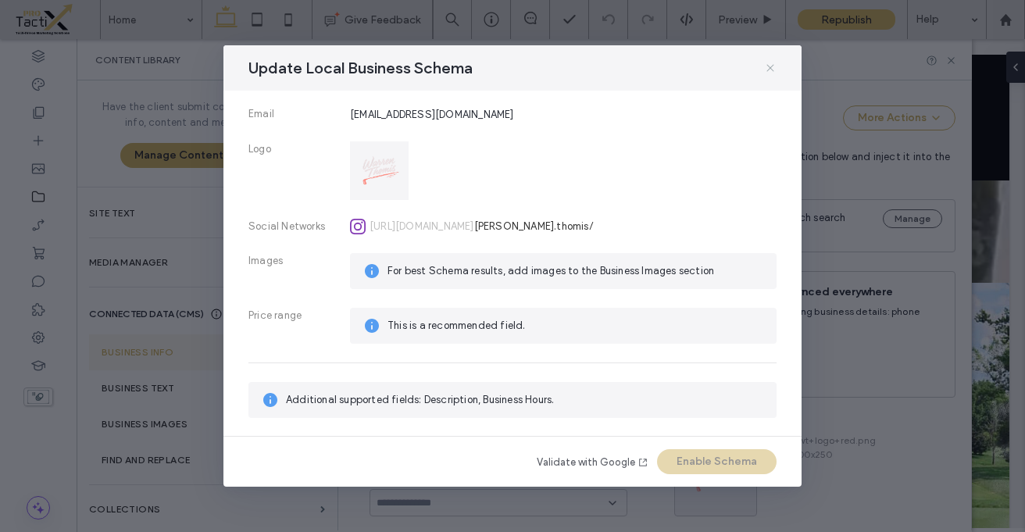
click at [772, 67] on icon at bounding box center [770, 68] width 12 height 12
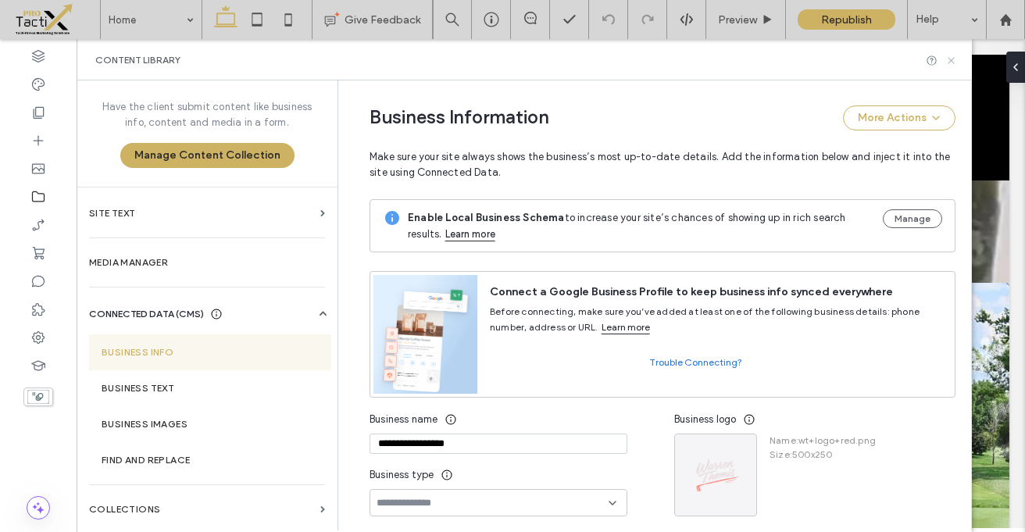
click at [948, 62] on icon at bounding box center [951, 61] width 12 height 12
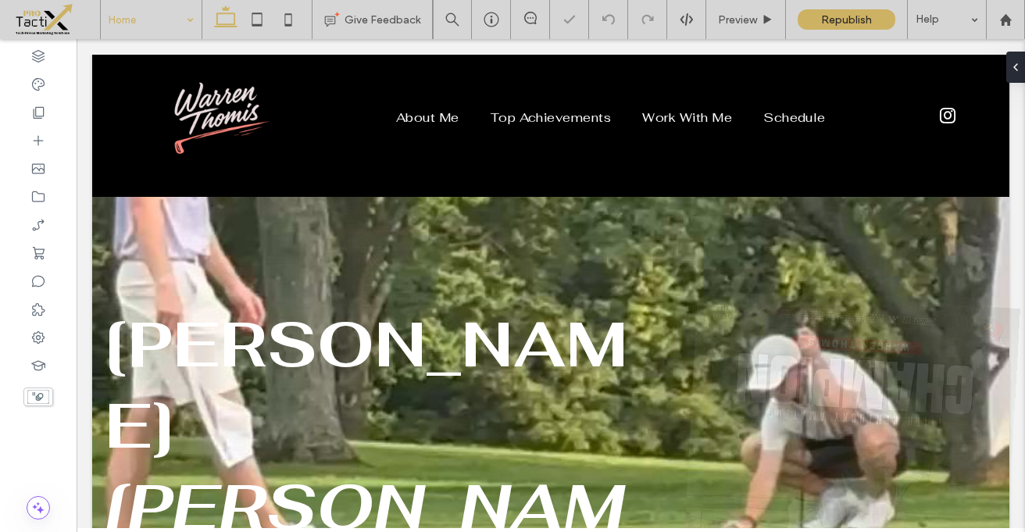
scroll to position [0, 0]
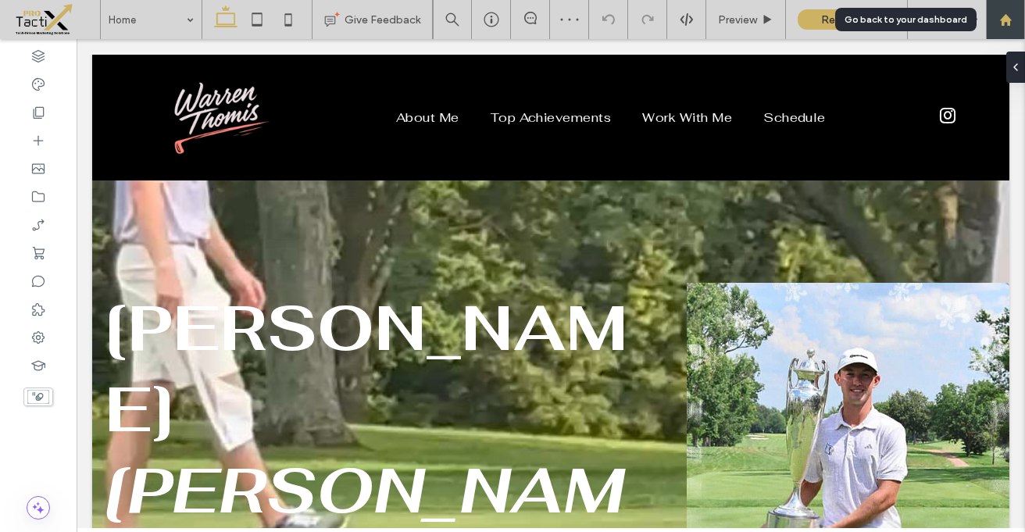
click at [1000, 18] on use at bounding box center [1005, 19] width 12 height 12
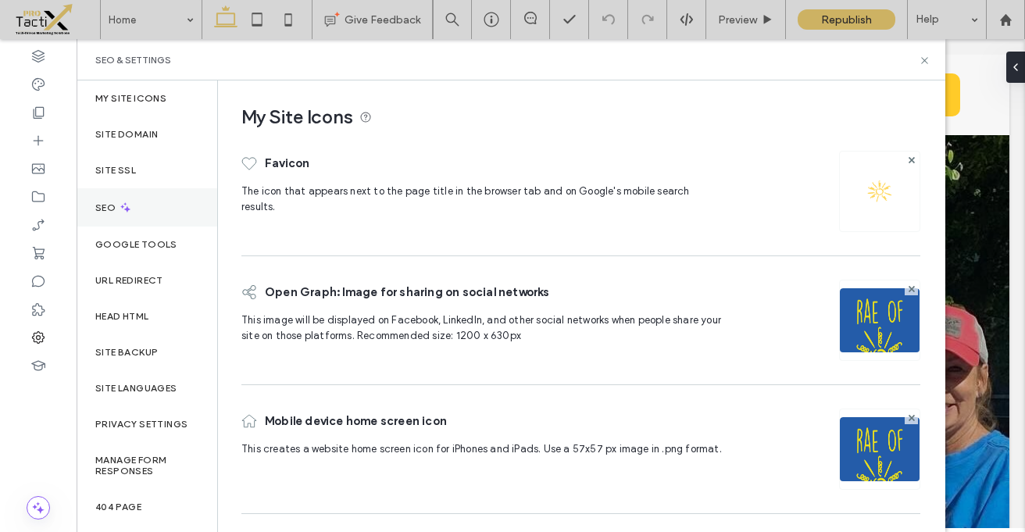
click at [113, 205] on label "SEO" at bounding box center [106, 207] width 23 height 11
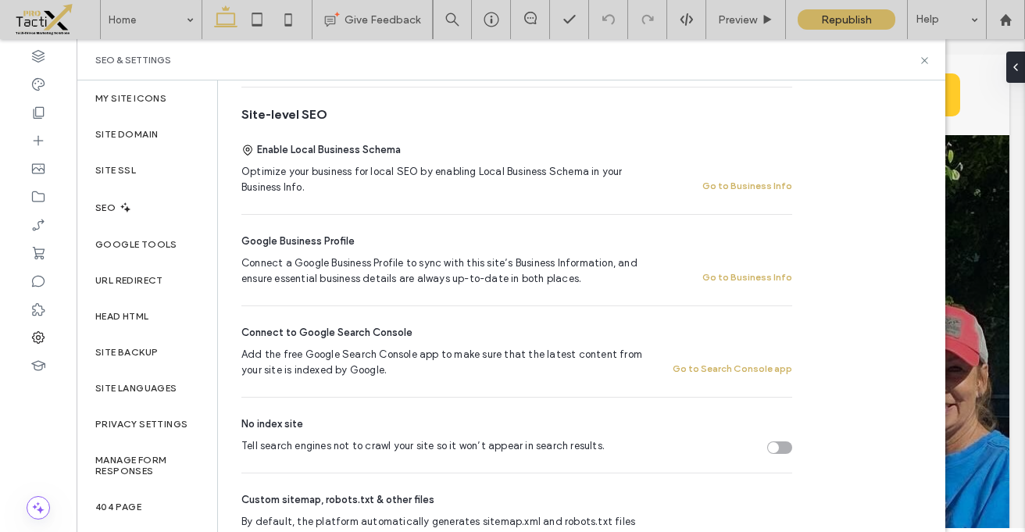
scroll to position [261, 0]
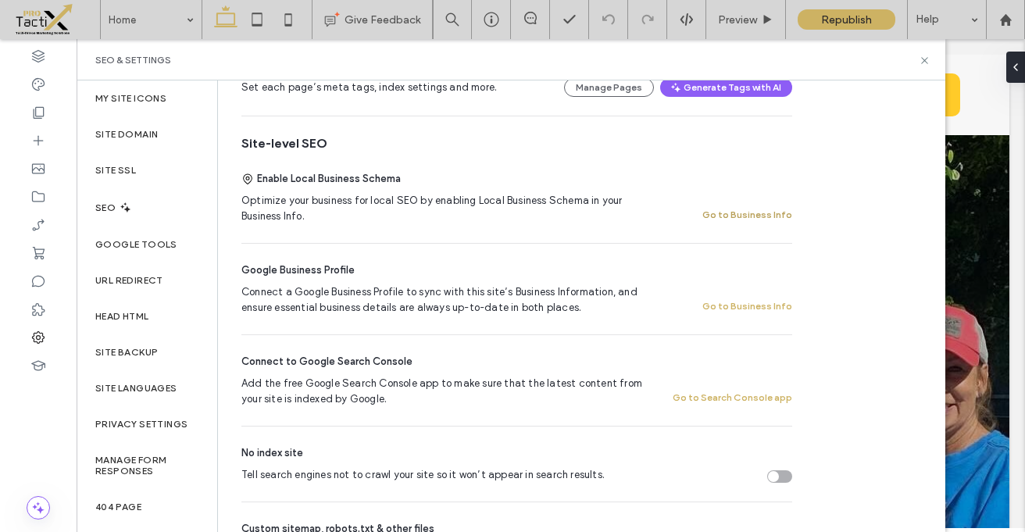
click at [754, 217] on button "Go to Business Info" at bounding box center [747, 214] width 90 height 19
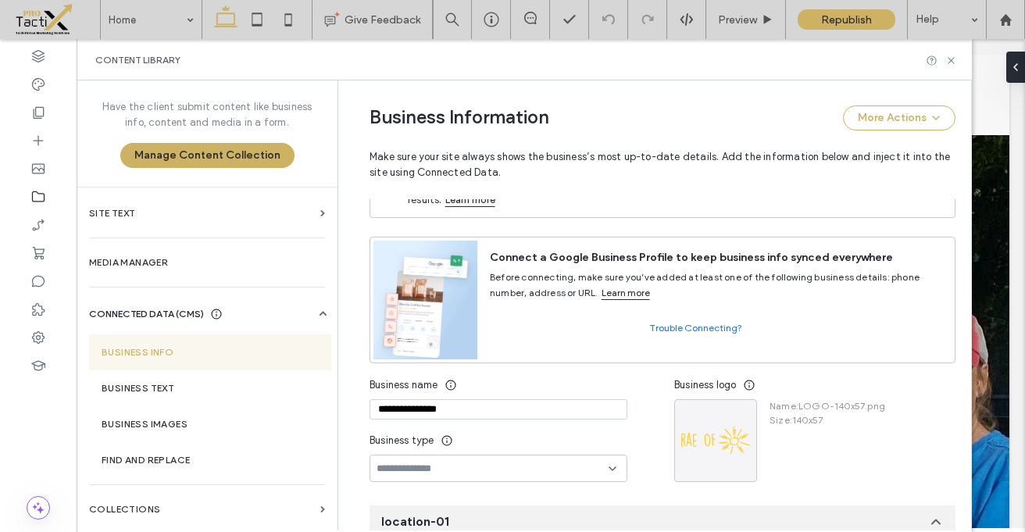
scroll to position [0, 0]
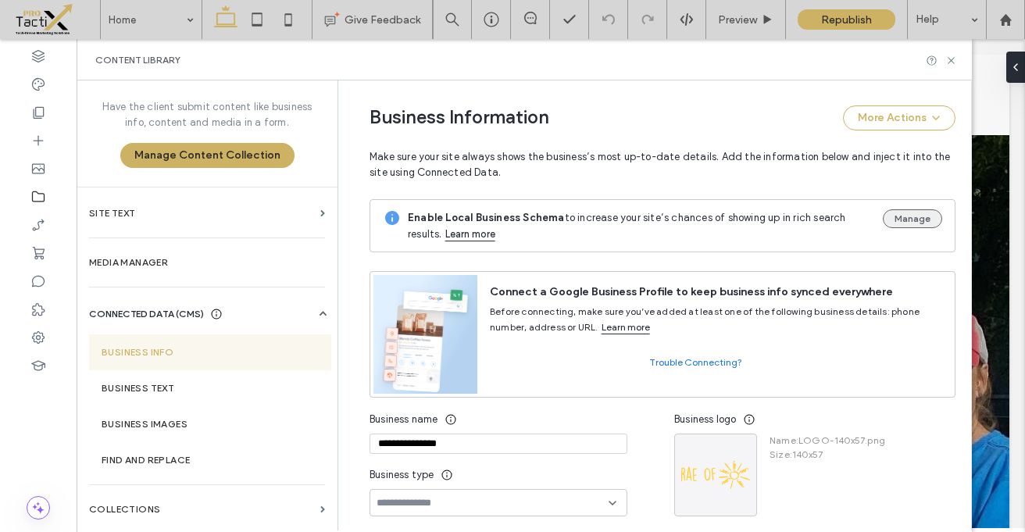
click at [909, 216] on button "Manage" at bounding box center [911, 218] width 59 height 19
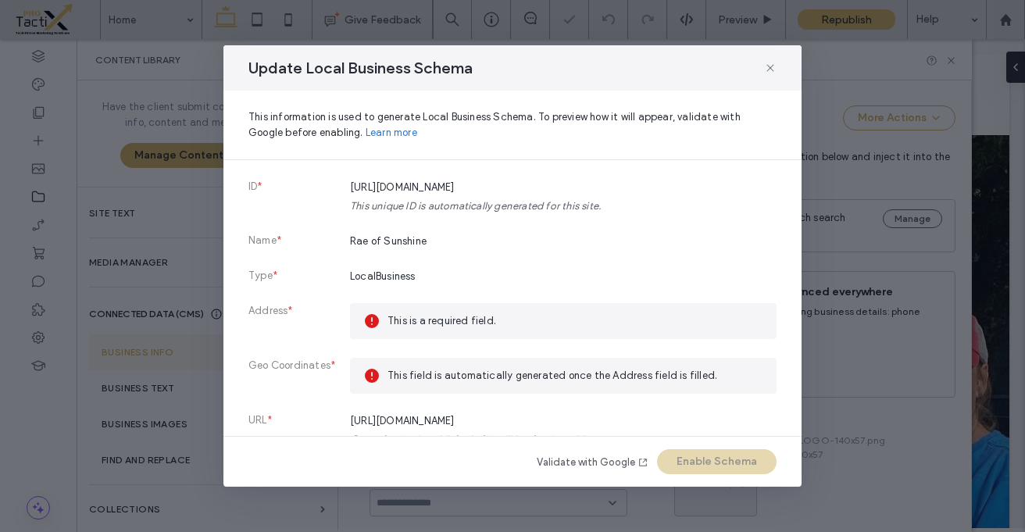
click at [383, 327] on div at bounding box center [374, 320] width 25 height 17
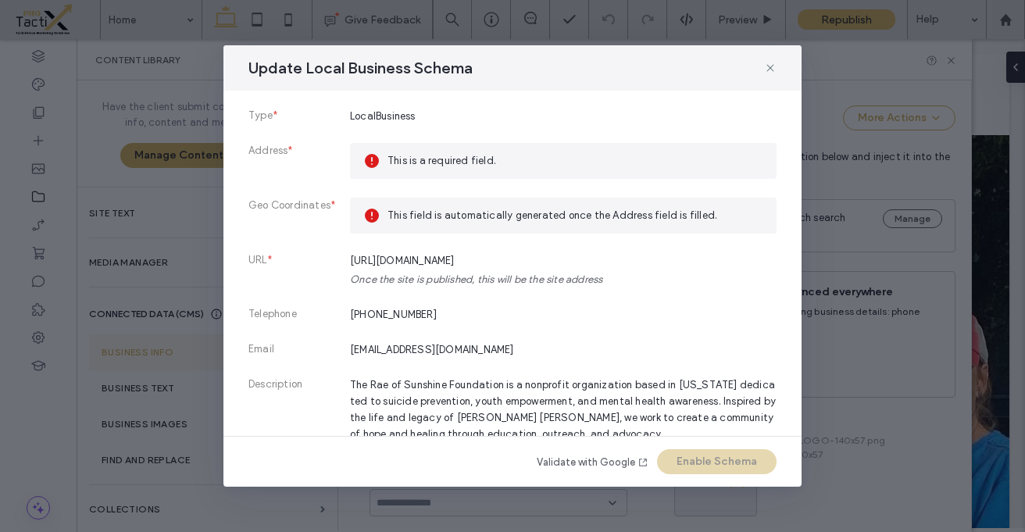
scroll to position [145, 0]
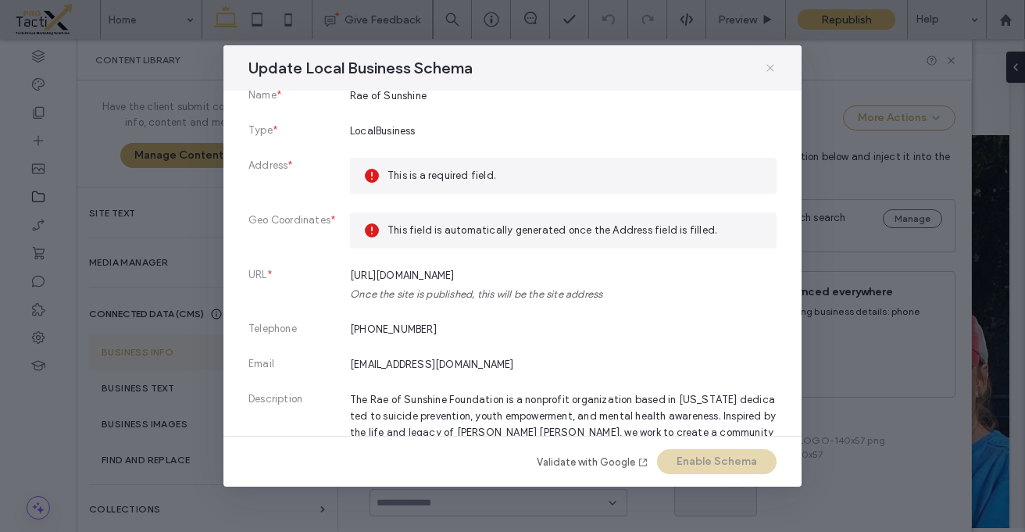
click at [768, 66] on icon at bounding box center [770, 68] width 12 height 12
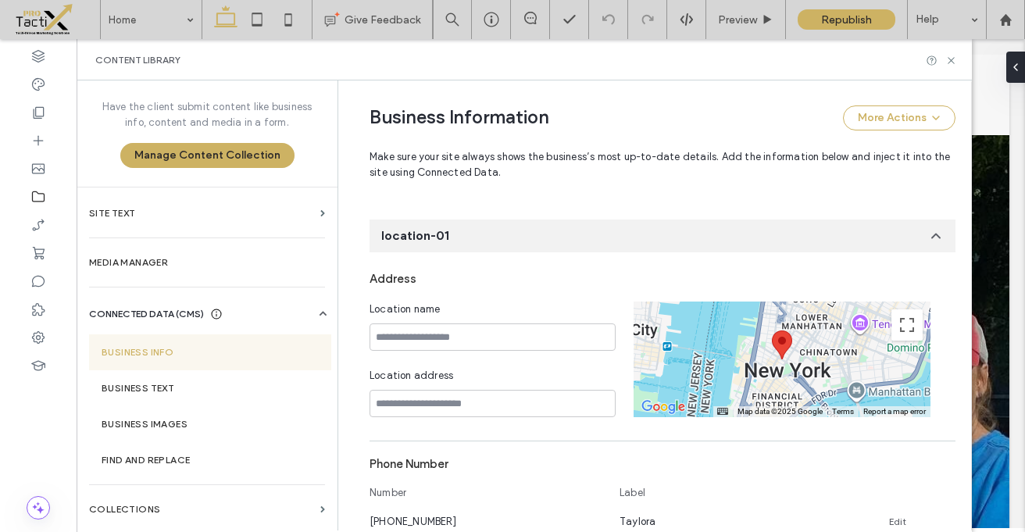
scroll to position [326, 0]
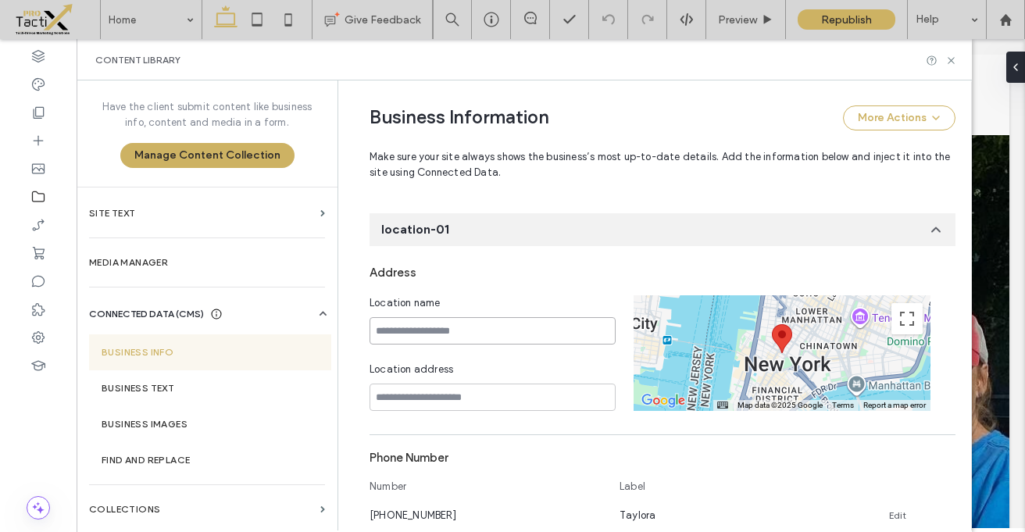
click at [515, 332] on input at bounding box center [492, 330] width 246 height 27
click at [433, 330] on input at bounding box center [492, 330] width 246 height 27
click at [431, 397] on input at bounding box center [492, 396] width 246 height 27
paste input "**********"
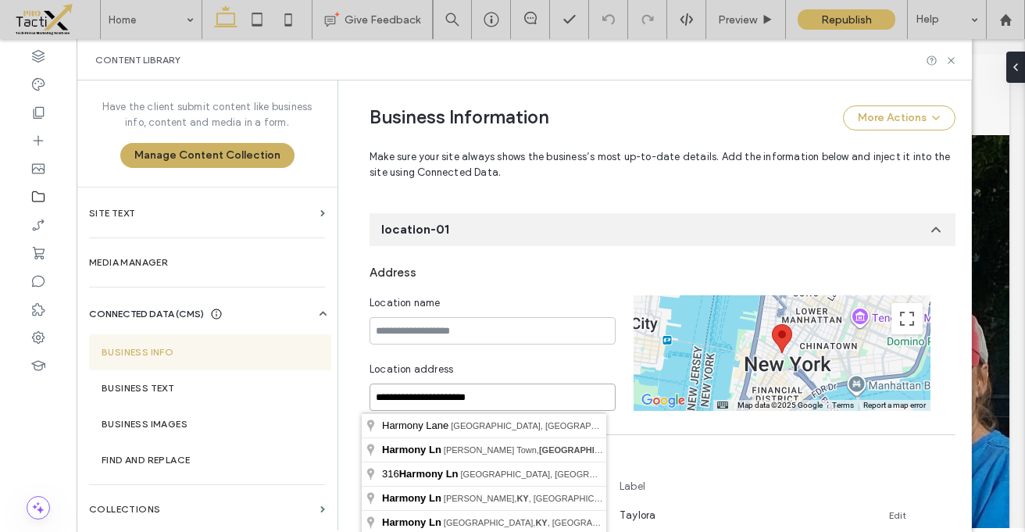
click at [465, 394] on input "**********" at bounding box center [492, 396] width 246 height 27
paste input "*******"
type input "**********"
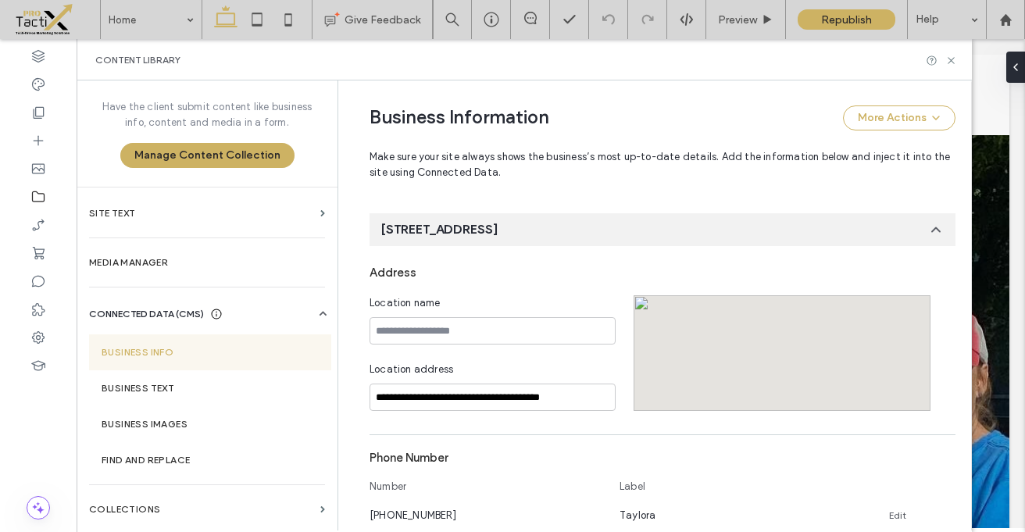
scroll to position [378, 0]
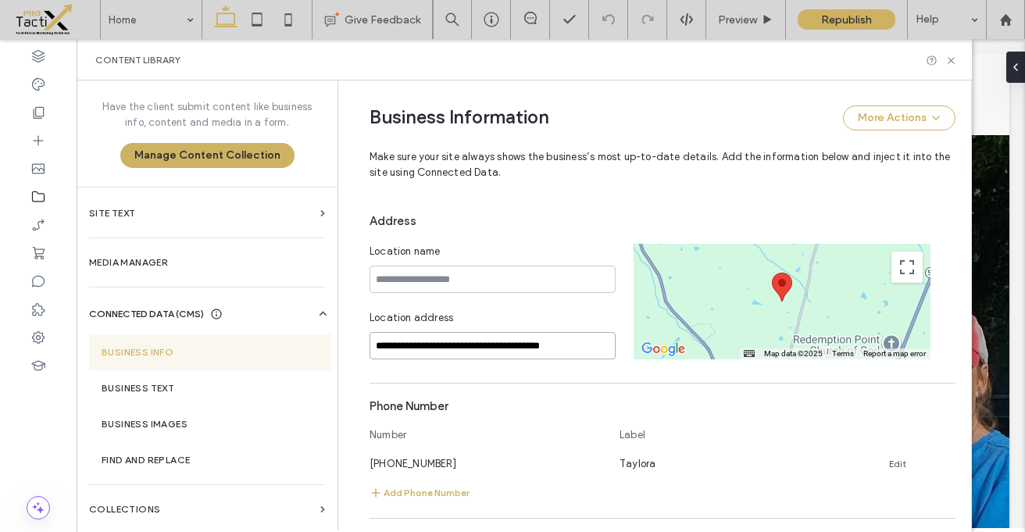
click at [479, 340] on input "**********" at bounding box center [492, 345] width 246 height 27
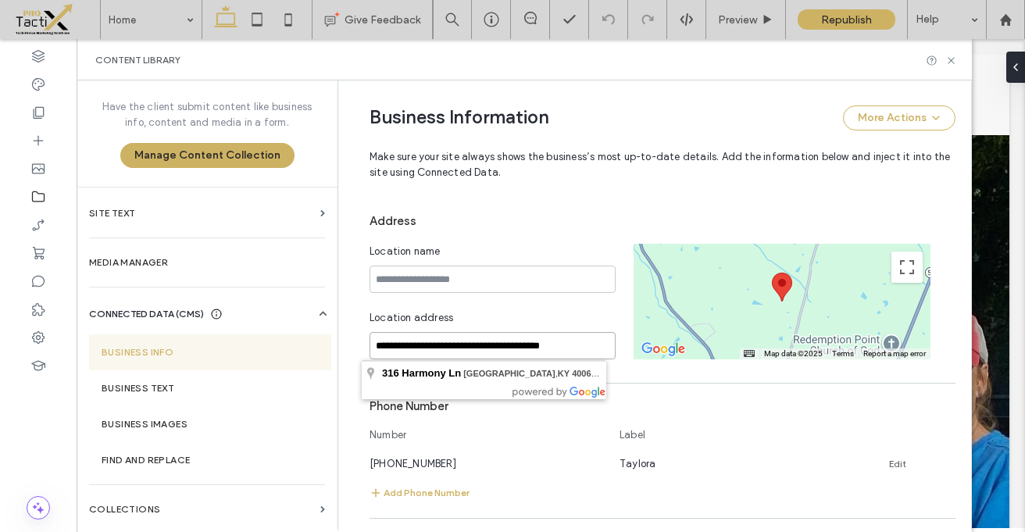
click at [479, 341] on input "**********" at bounding box center [492, 345] width 246 height 27
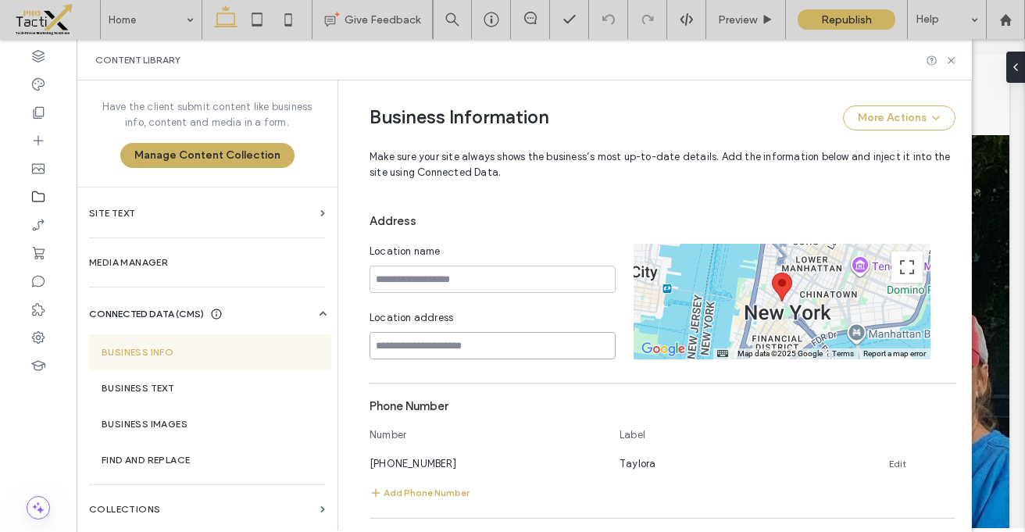
click at [464, 351] on input at bounding box center [492, 345] width 246 height 27
paste input "**********"
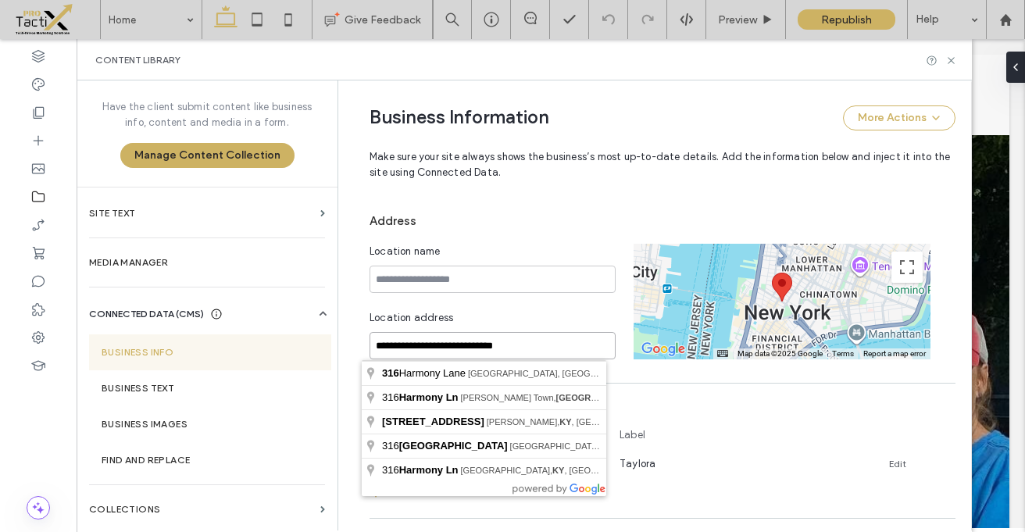
drag, startPoint x: 447, startPoint y: 348, endPoint x: 287, endPoint y: 333, distance: 160.0
click at [287, 333] on div "**********" at bounding box center [524, 305] width 895 height 450
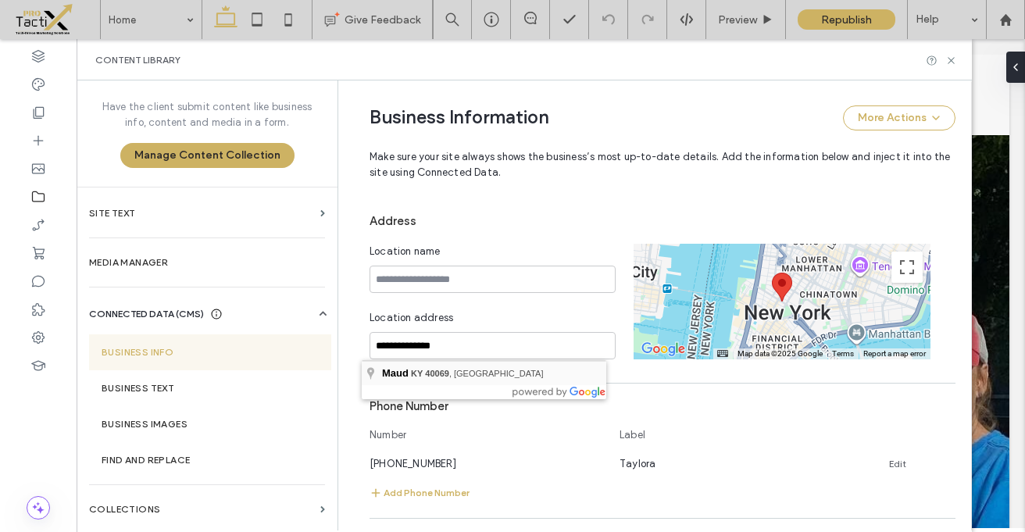
type input "**********"
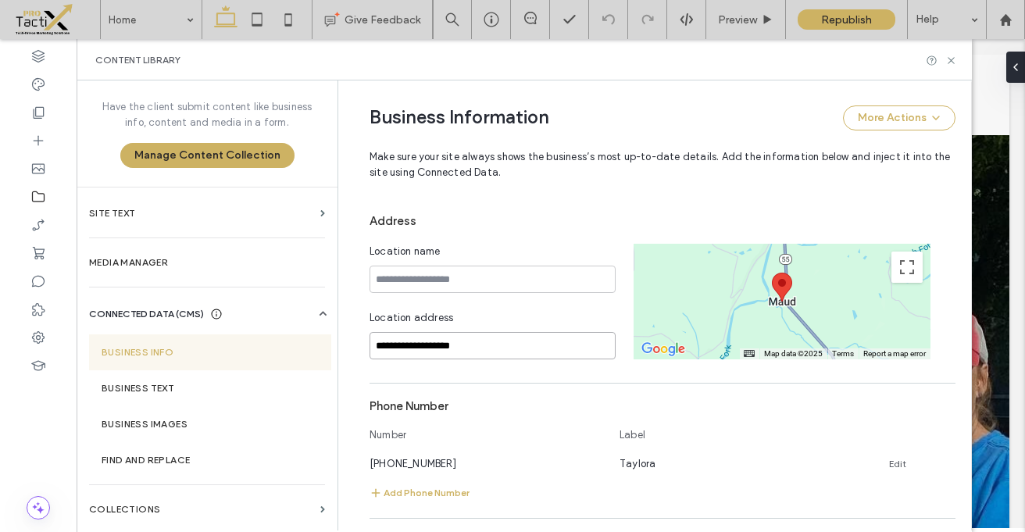
click at [369, 348] on input "**********" at bounding box center [492, 345] width 246 height 27
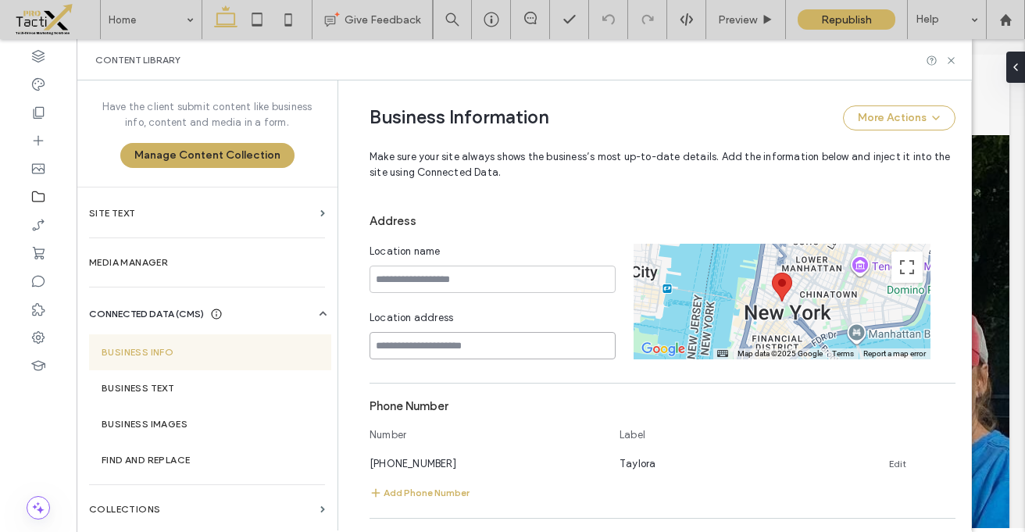
click at [420, 346] on input at bounding box center [492, 345] width 246 height 27
paste input "**********"
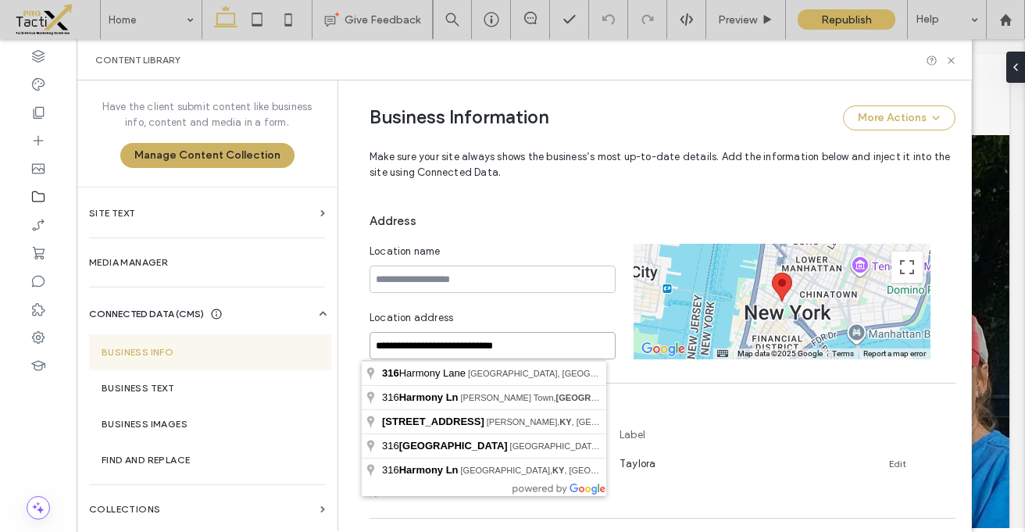
drag, startPoint x: 442, startPoint y: 350, endPoint x: 431, endPoint y: 348, distance: 11.2
click at [431, 348] on input "**********" at bounding box center [492, 345] width 246 height 27
click at [546, 347] on input "**********" at bounding box center [492, 345] width 246 height 27
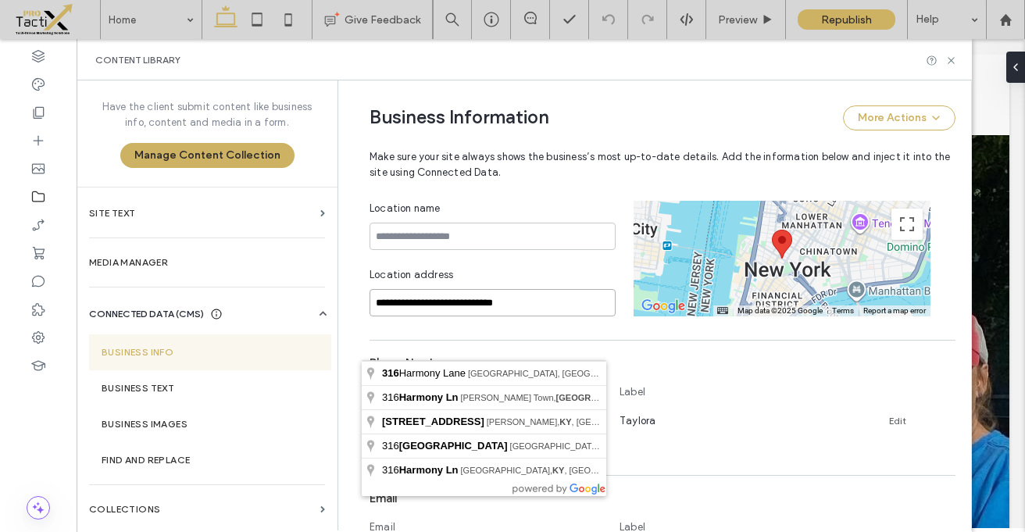
scroll to position [406, 0]
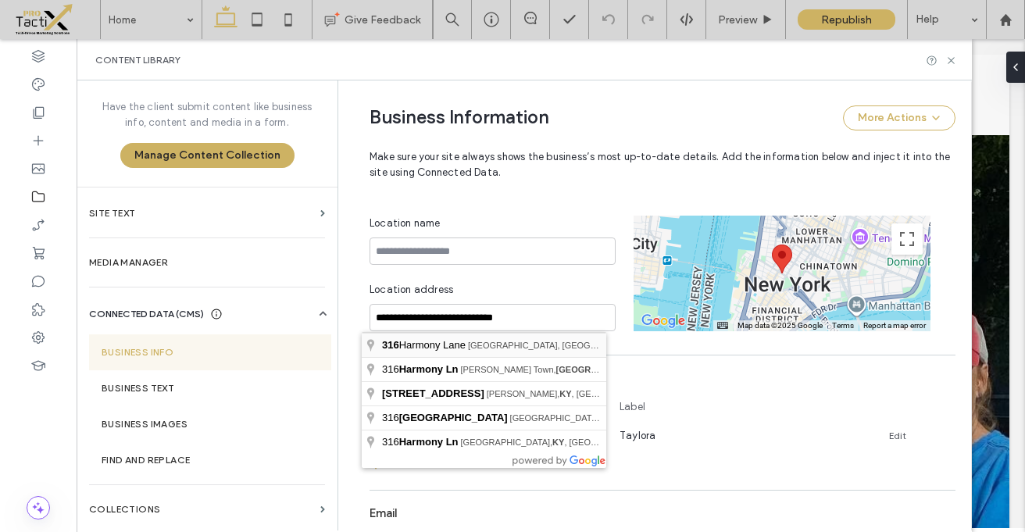
type input "**********"
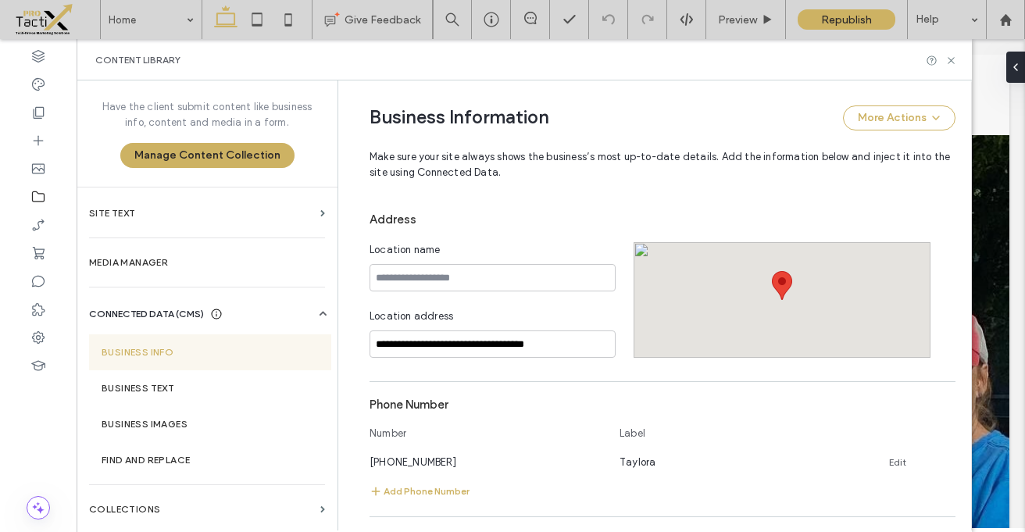
scroll to position [378, 0]
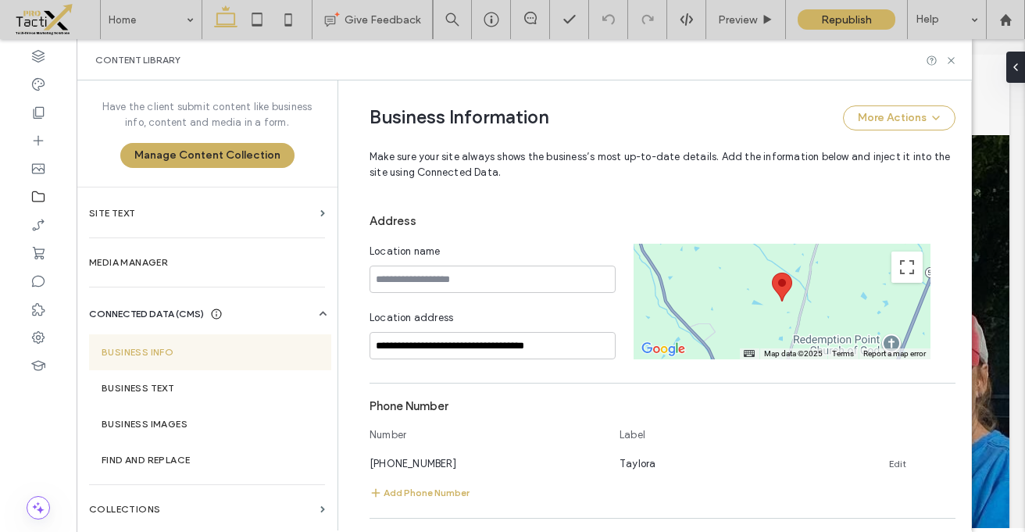
click at [790, 306] on div at bounding box center [781, 302] width 297 height 116
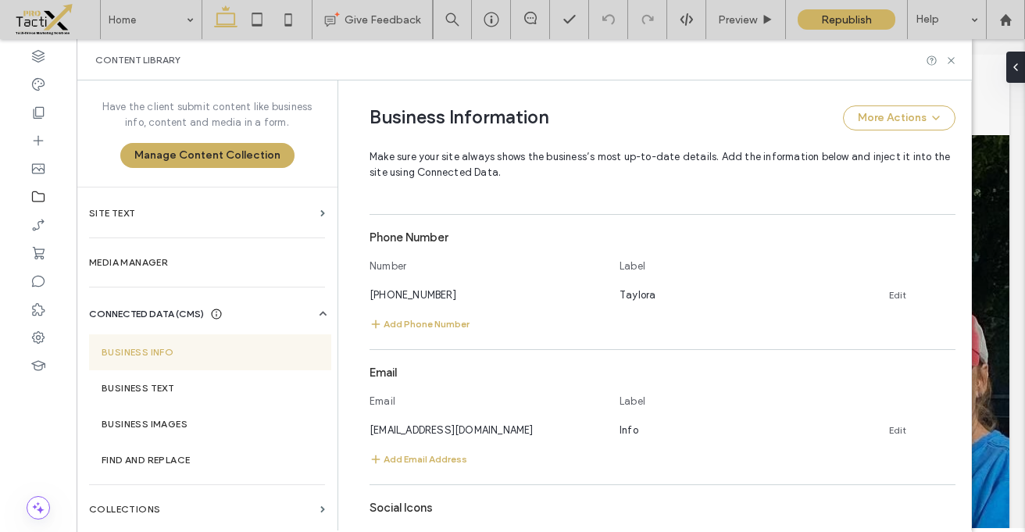
scroll to position [0, 0]
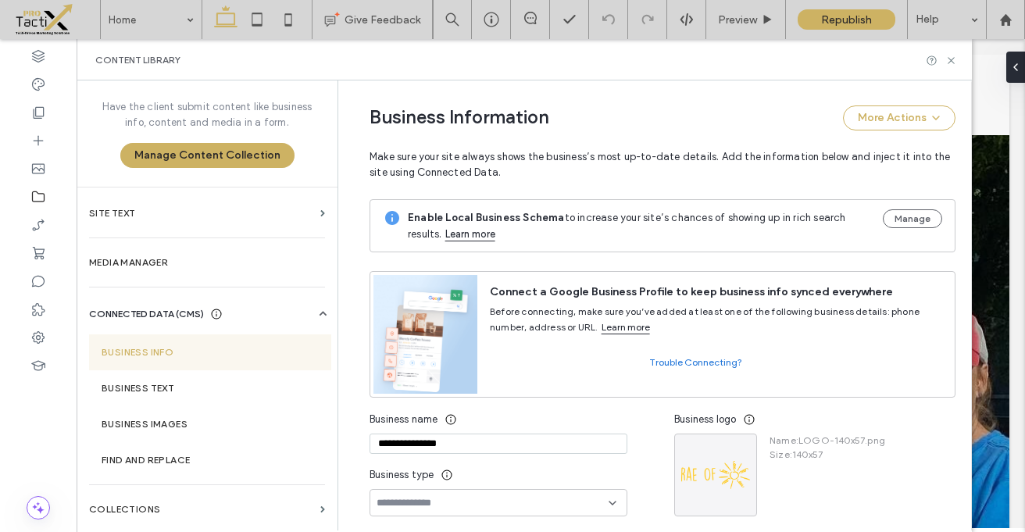
click at [904, 216] on button "Manage" at bounding box center [911, 218] width 59 height 19
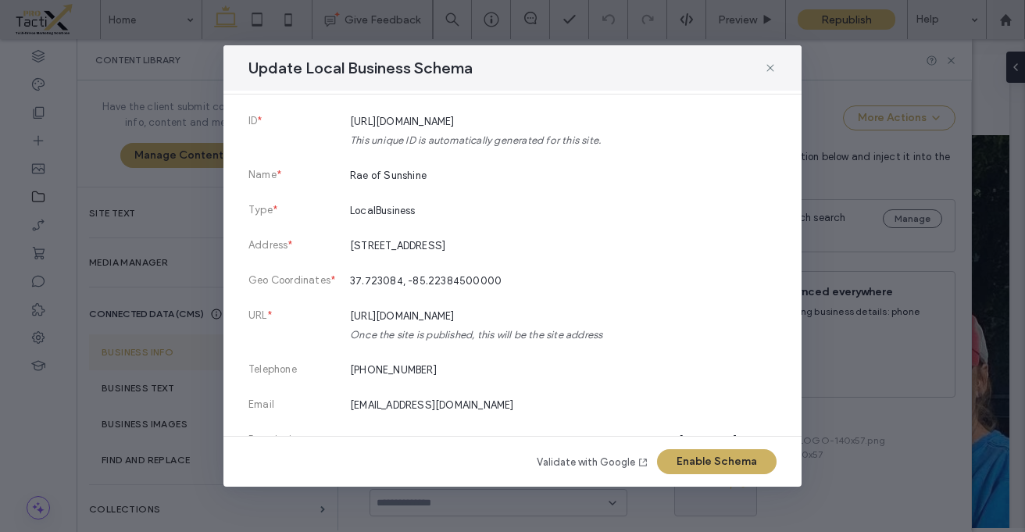
scroll to position [64, 0]
click at [768, 75] on span at bounding box center [770, 68] width 12 height 20
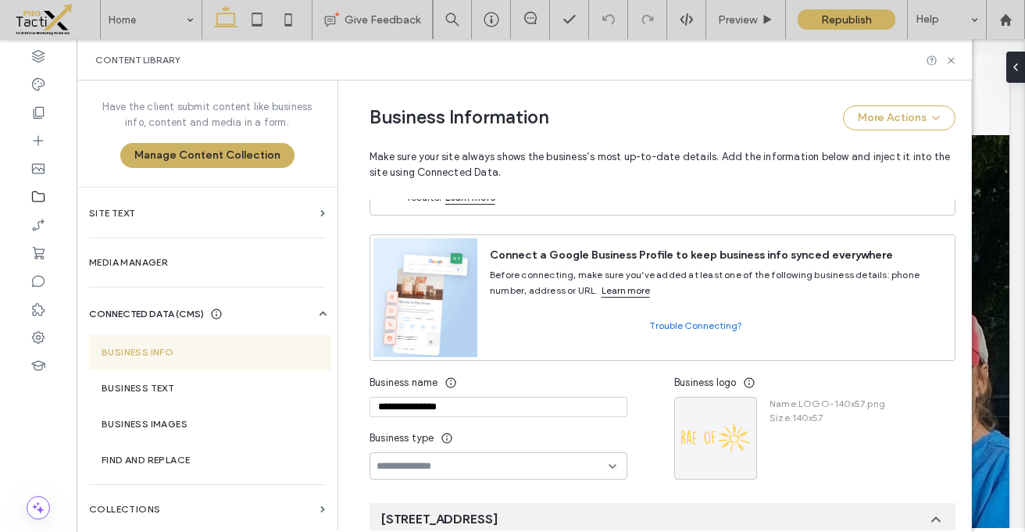
scroll to position [0, 0]
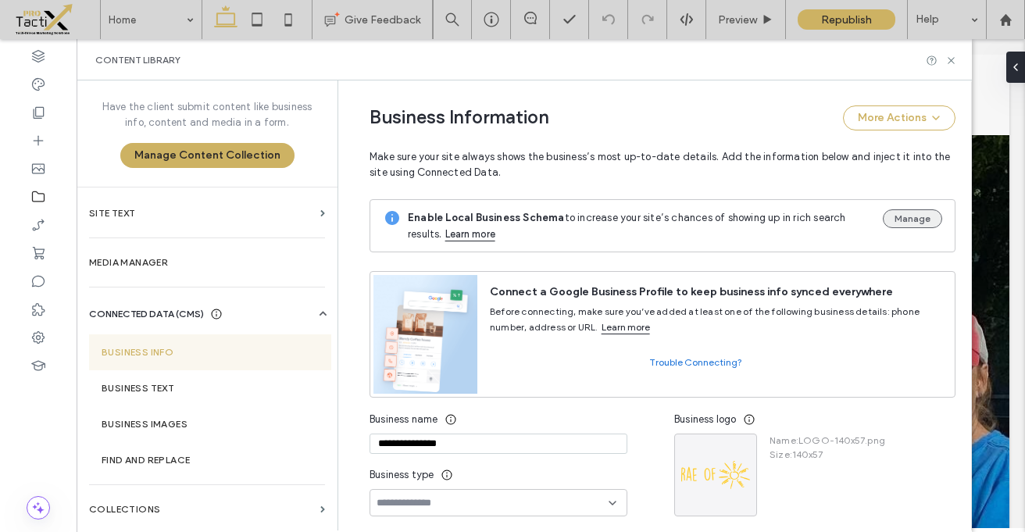
click at [908, 217] on button "Manage" at bounding box center [911, 218] width 59 height 19
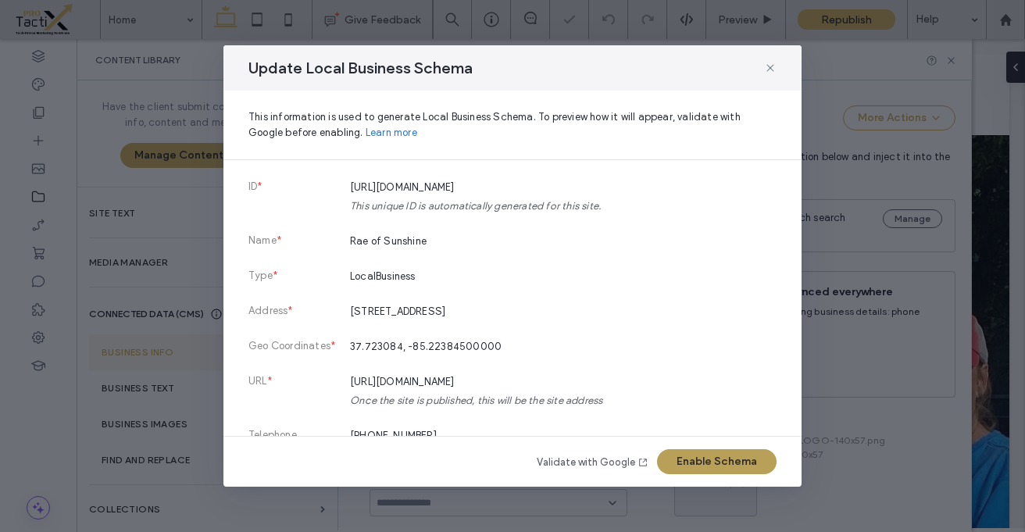
click at [689, 453] on button "Enable Schema" at bounding box center [716, 461] width 119 height 25
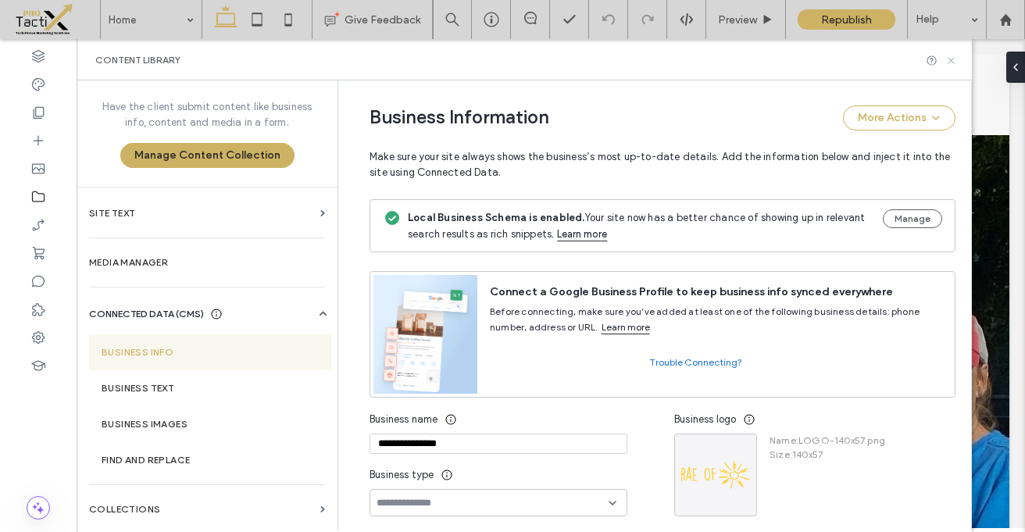
click at [953, 59] on icon at bounding box center [951, 61] width 12 height 12
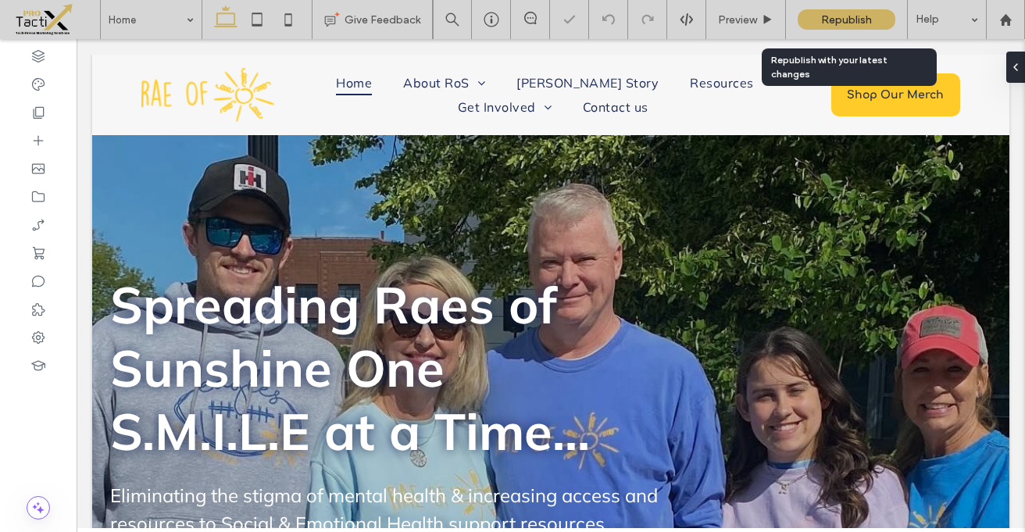
click at [840, 22] on span "Republish" at bounding box center [846, 19] width 51 height 13
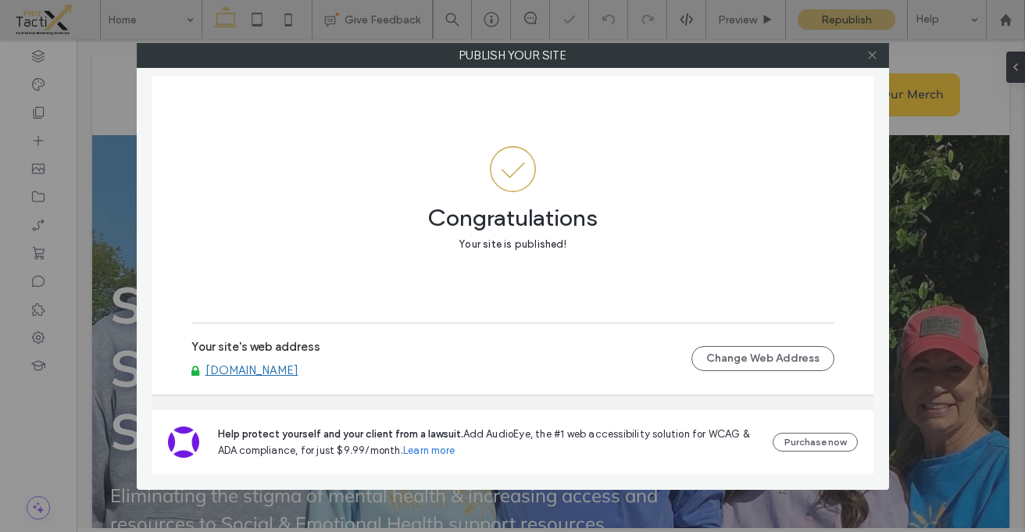
click at [872, 59] on icon at bounding box center [872, 55] width 12 height 12
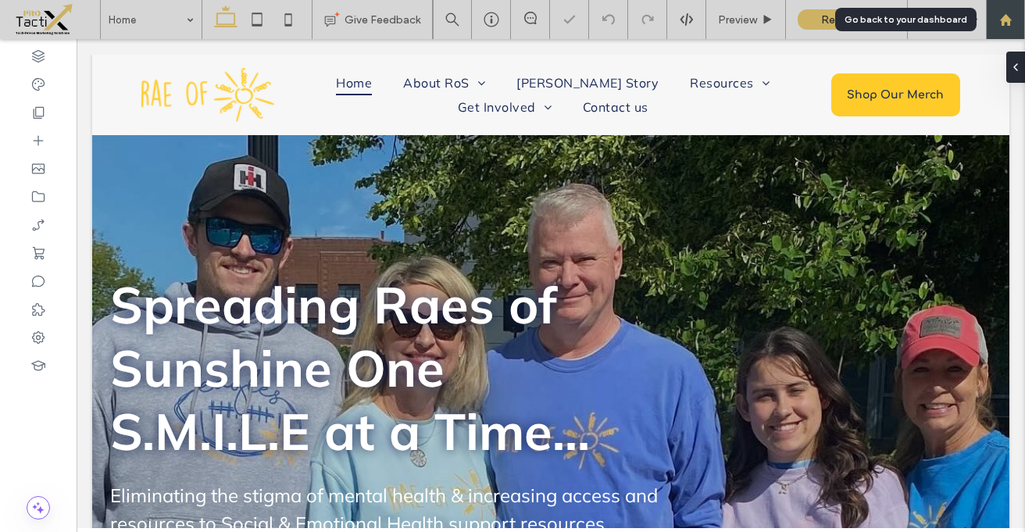
click at [1011, 13] on div at bounding box center [1004, 19] width 37 height 13
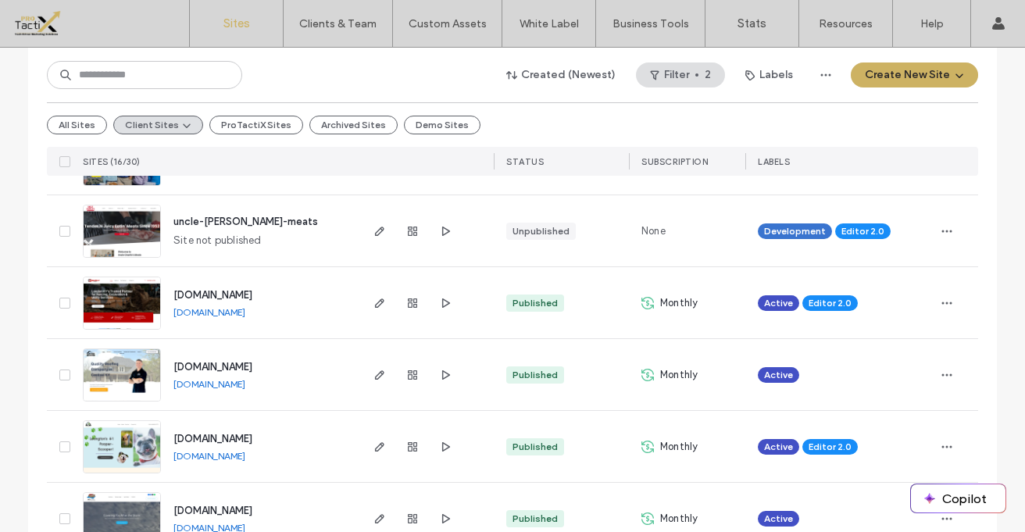
scroll to position [406, 0]
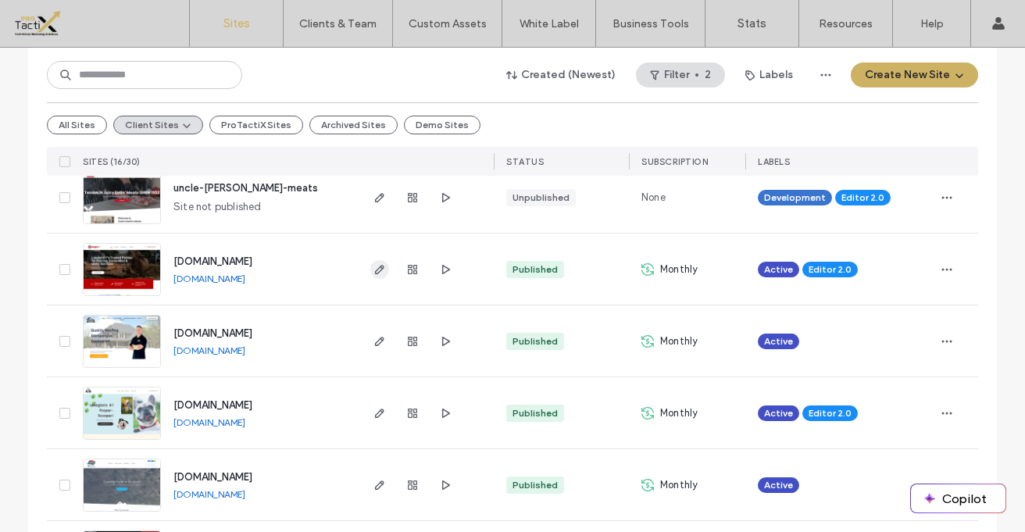
click at [377, 264] on icon "button" at bounding box center [379, 269] width 12 height 12
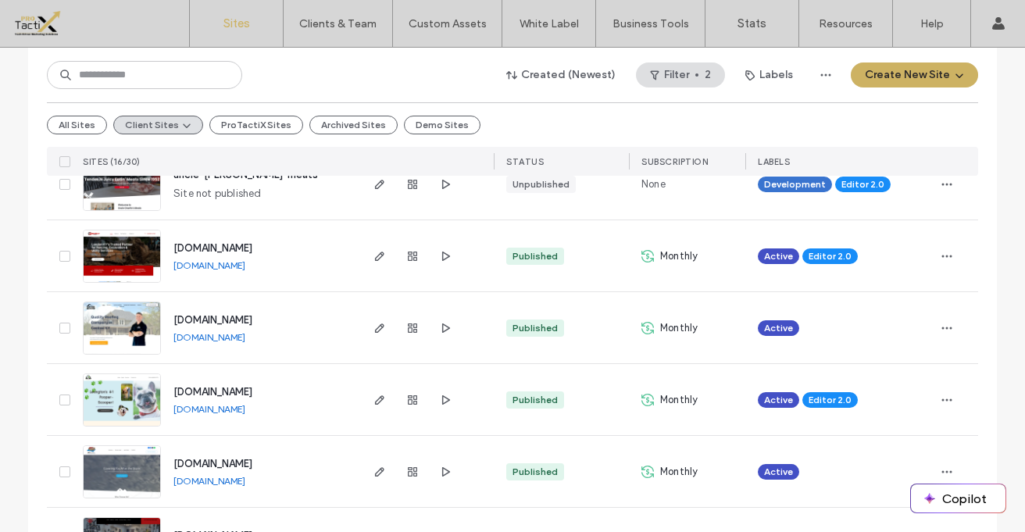
scroll to position [421, 0]
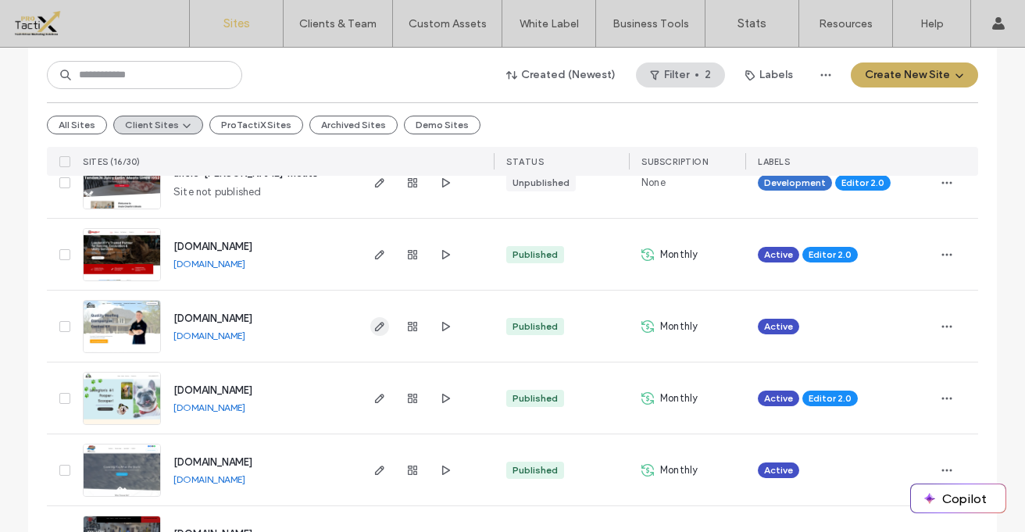
click at [379, 323] on icon "button" at bounding box center [379, 326] width 12 height 12
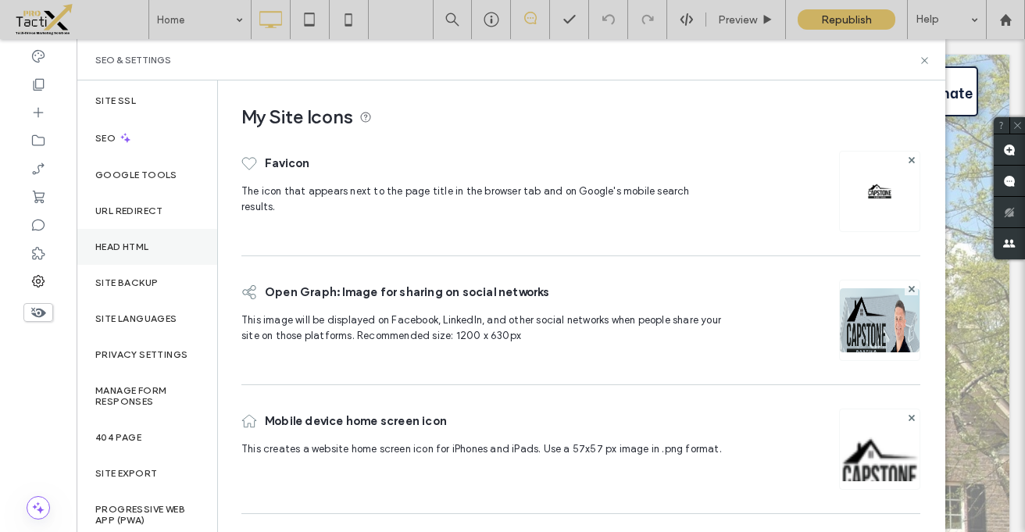
scroll to position [76, 0]
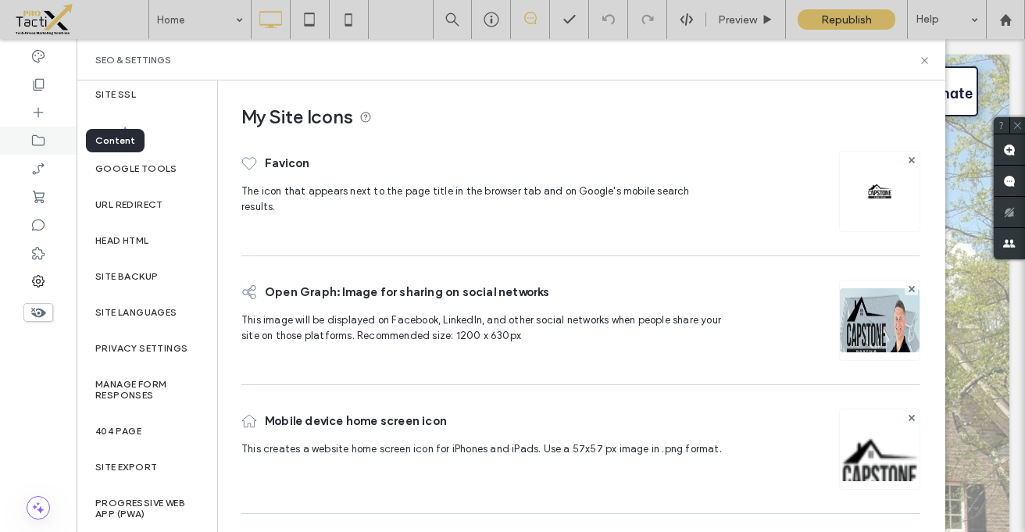
click at [45, 140] on icon at bounding box center [38, 141] width 16 height 16
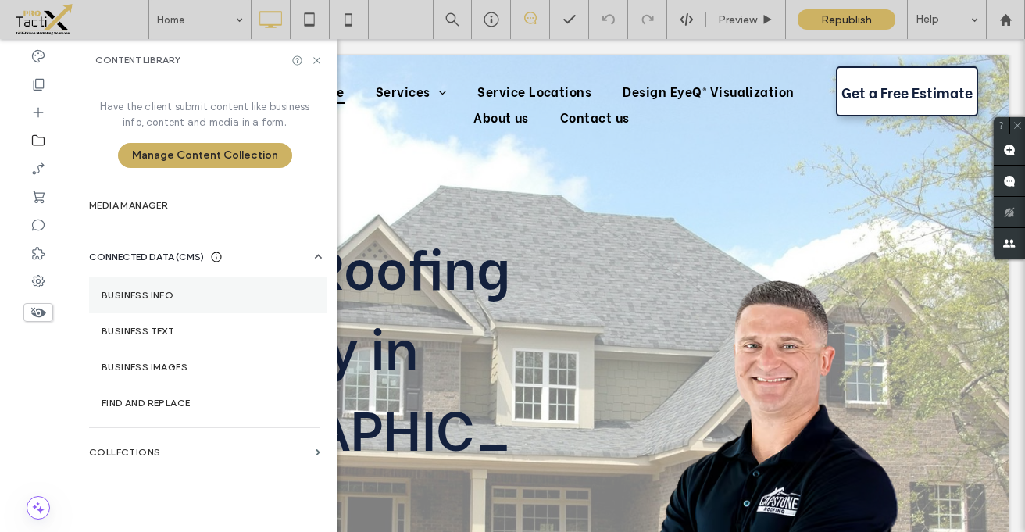
click at [155, 294] on label "Business Info" at bounding box center [208, 295] width 212 height 11
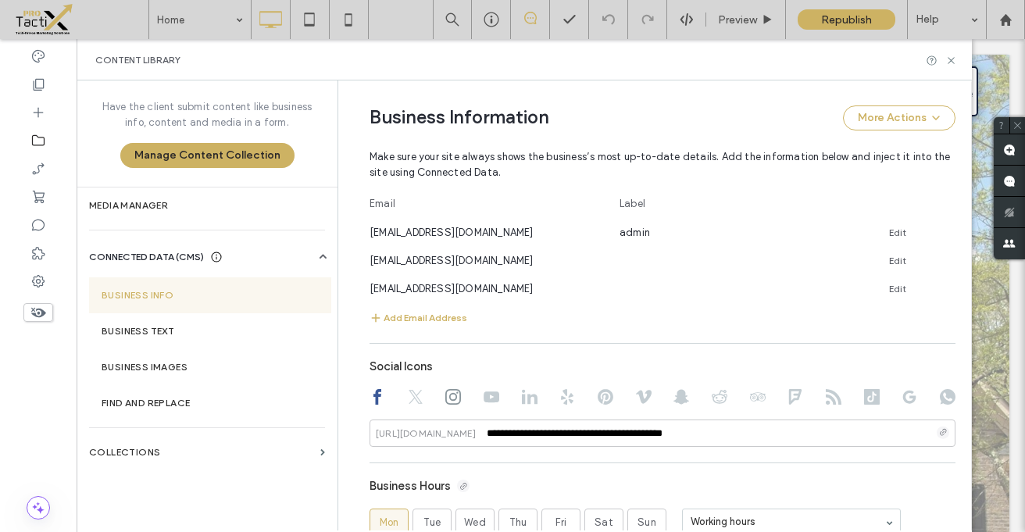
scroll to position [668, 0]
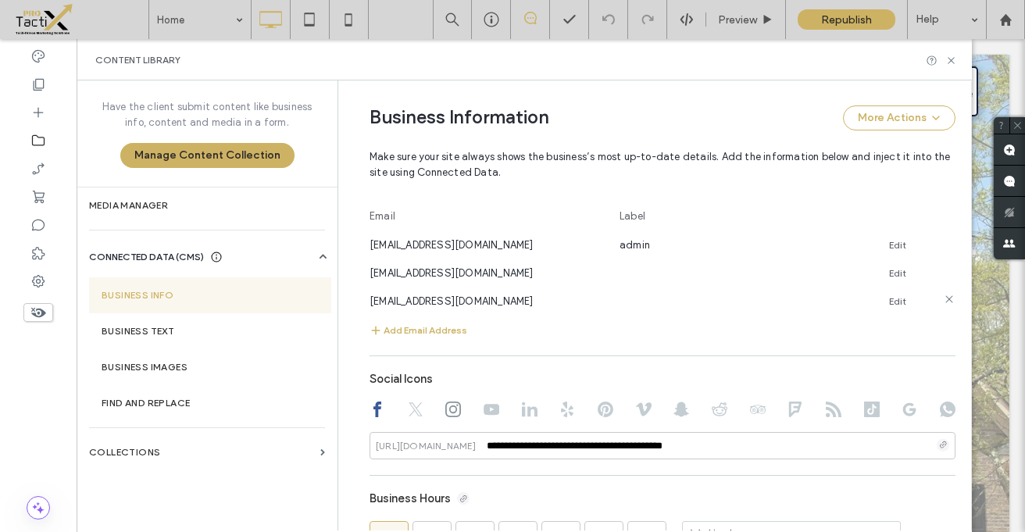
click at [943, 300] on icon at bounding box center [949, 299] width 12 height 12
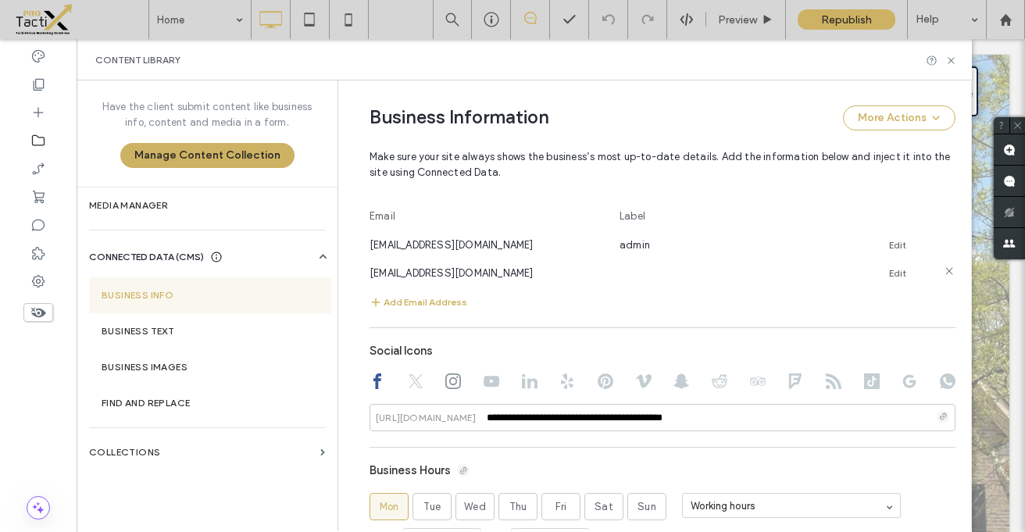
click at [943, 273] on icon at bounding box center [949, 271] width 12 height 12
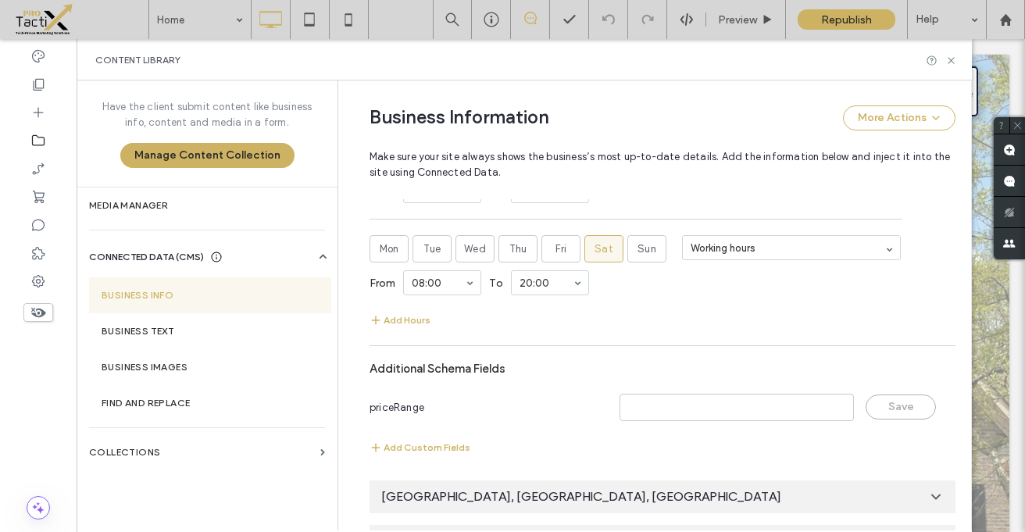
scroll to position [1306, 0]
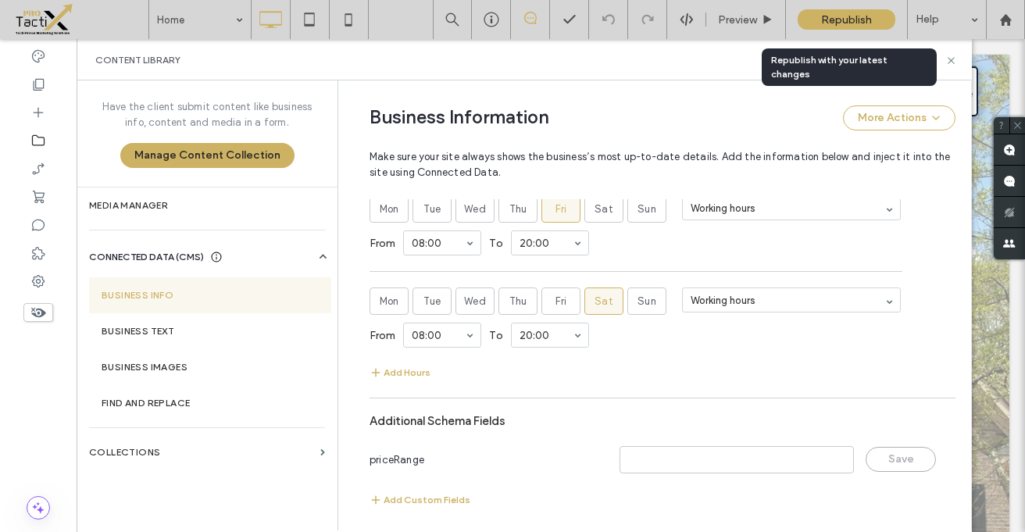
click at [835, 25] on span "Republish" at bounding box center [846, 19] width 51 height 13
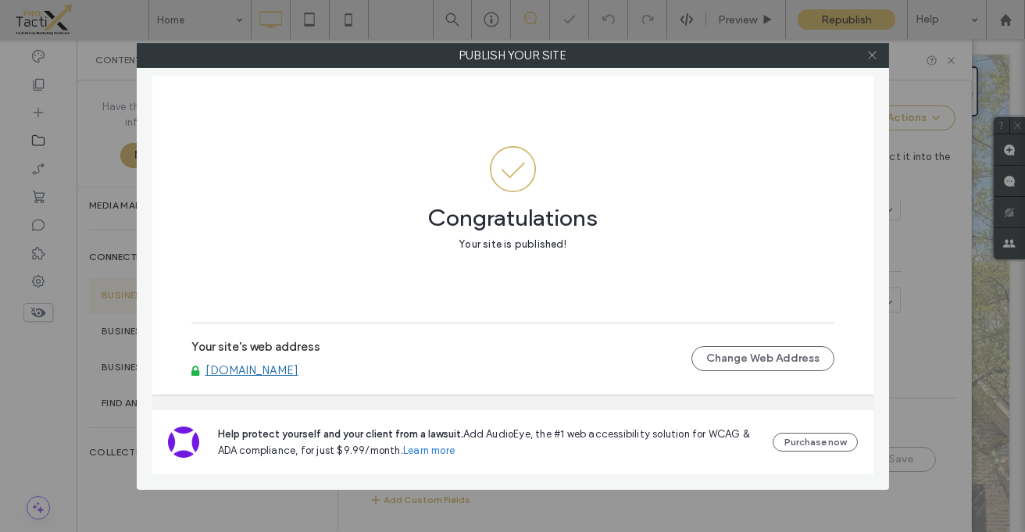
click at [875, 57] on icon at bounding box center [872, 55] width 12 height 12
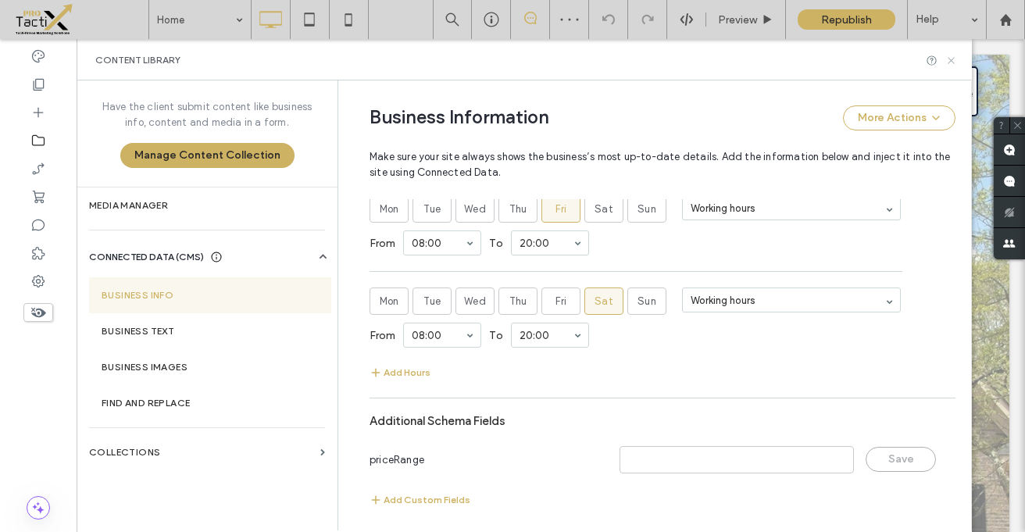
click at [952, 59] on icon at bounding box center [951, 61] width 12 height 12
